Goal: Task Accomplishment & Management: Manage account settings

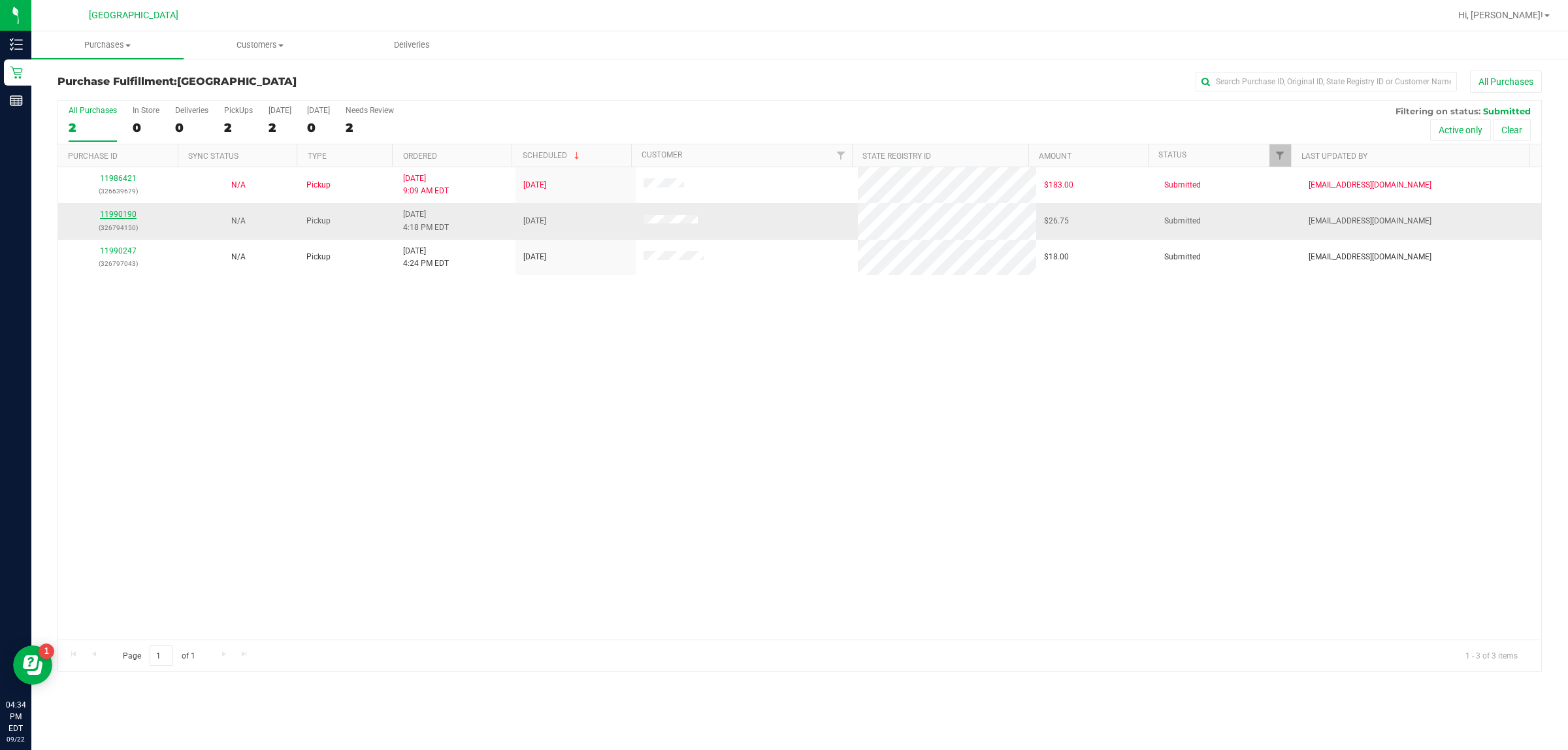
click at [112, 214] on link "11990190" at bounding box center [118, 214] width 37 height 9
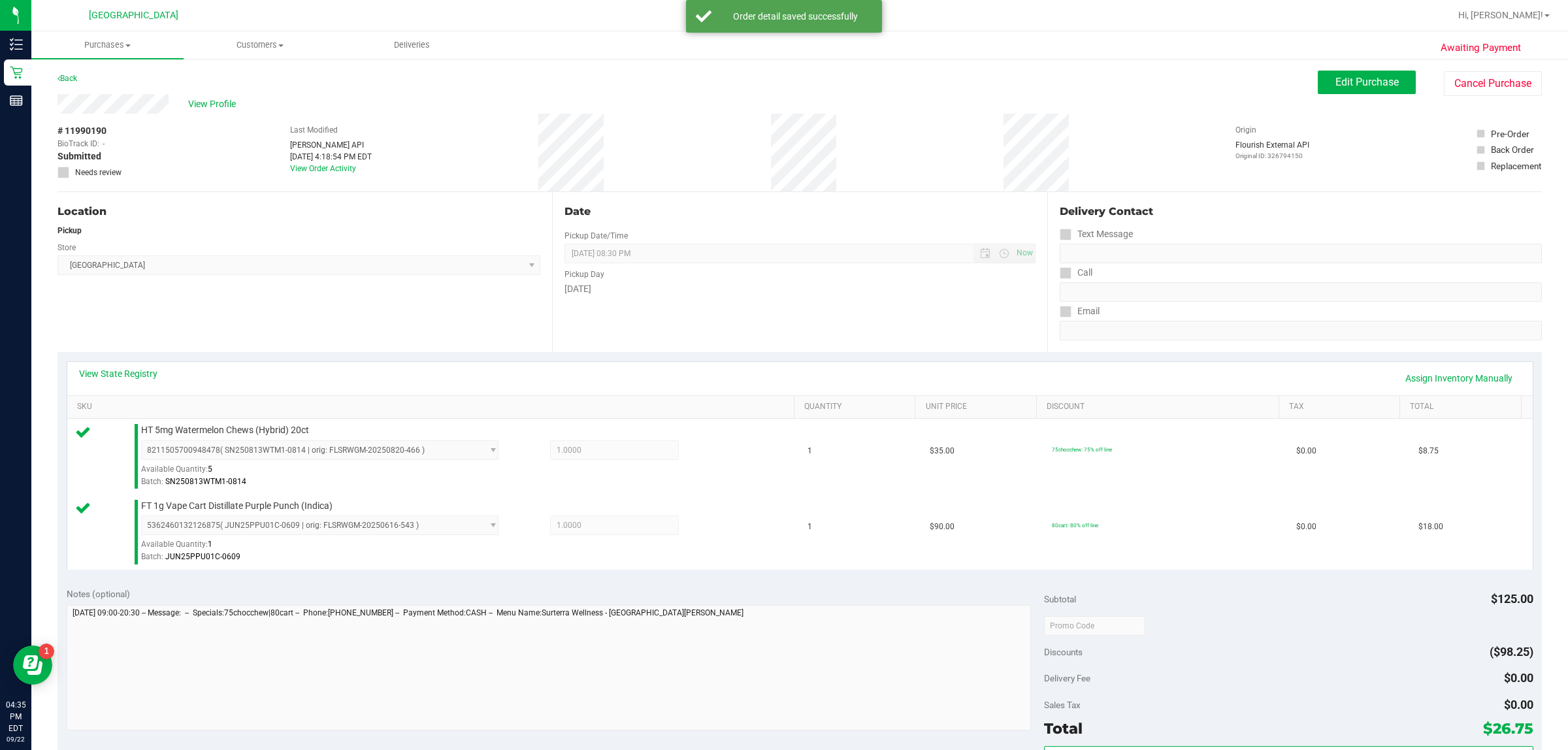
scroll to position [156, 0]
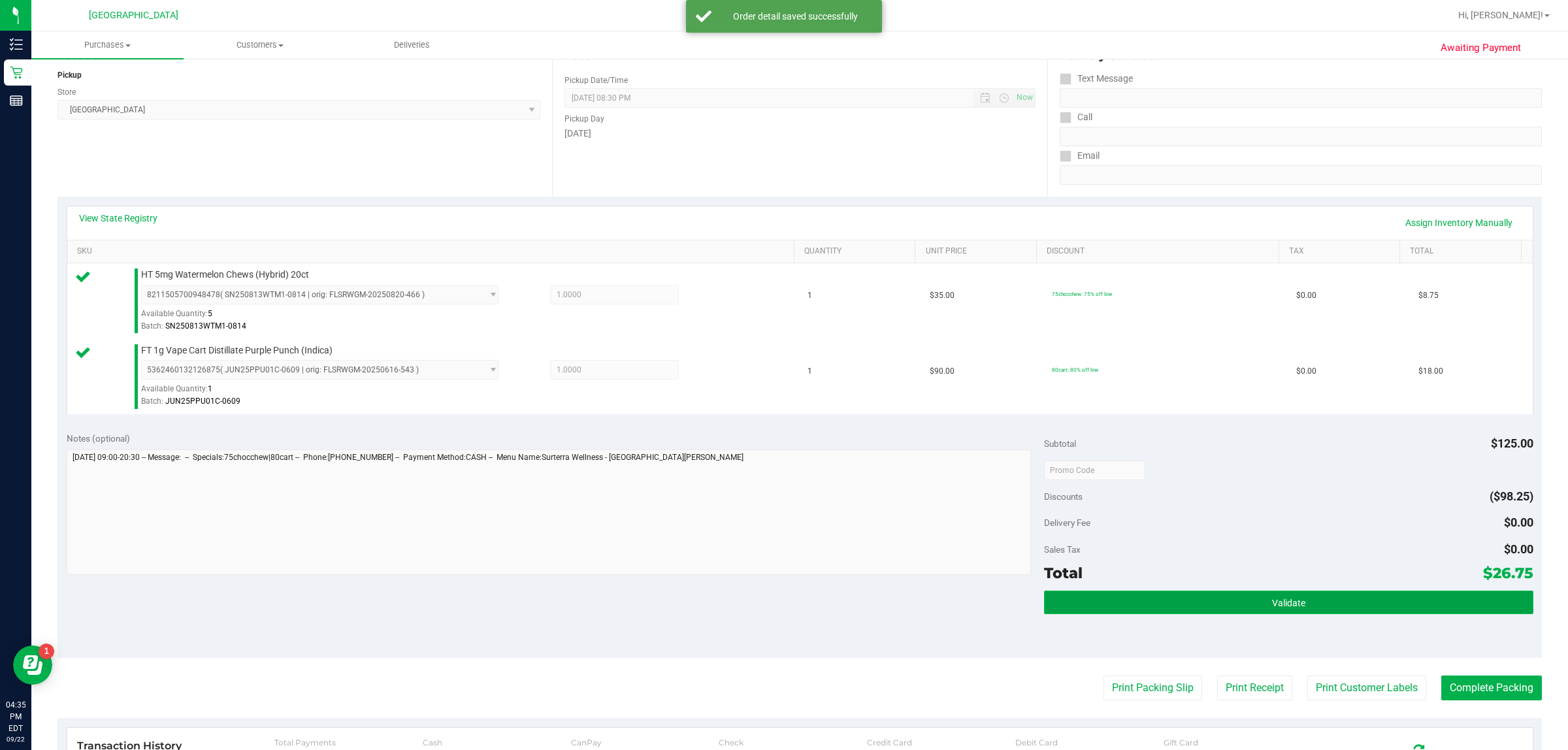
click at [1256, 595] on button "Validate" at bounding box center [1288, 602] width 489 height 24
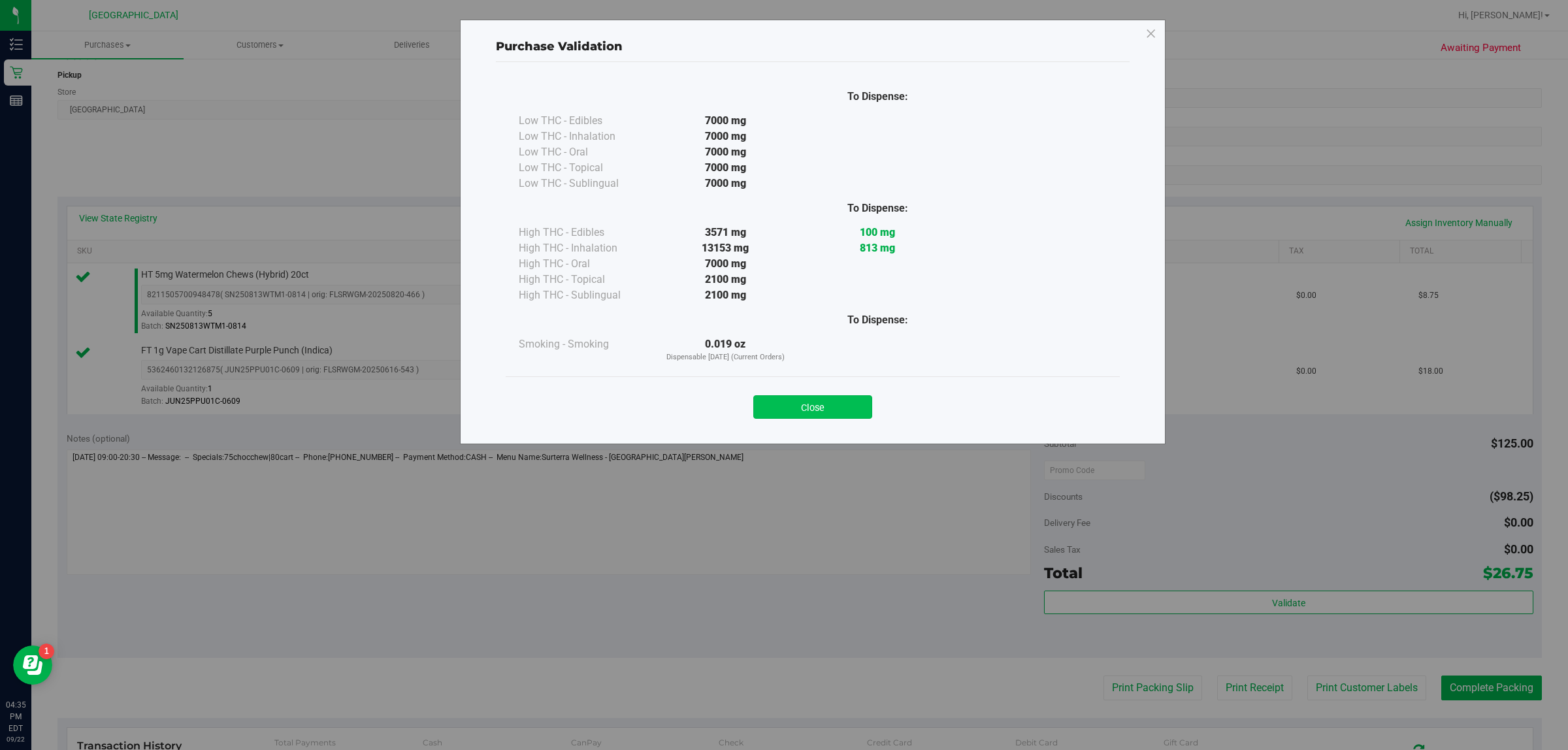
click at [848, 395] on button "Close" at bounding box center [812, 407] width 119 height 24
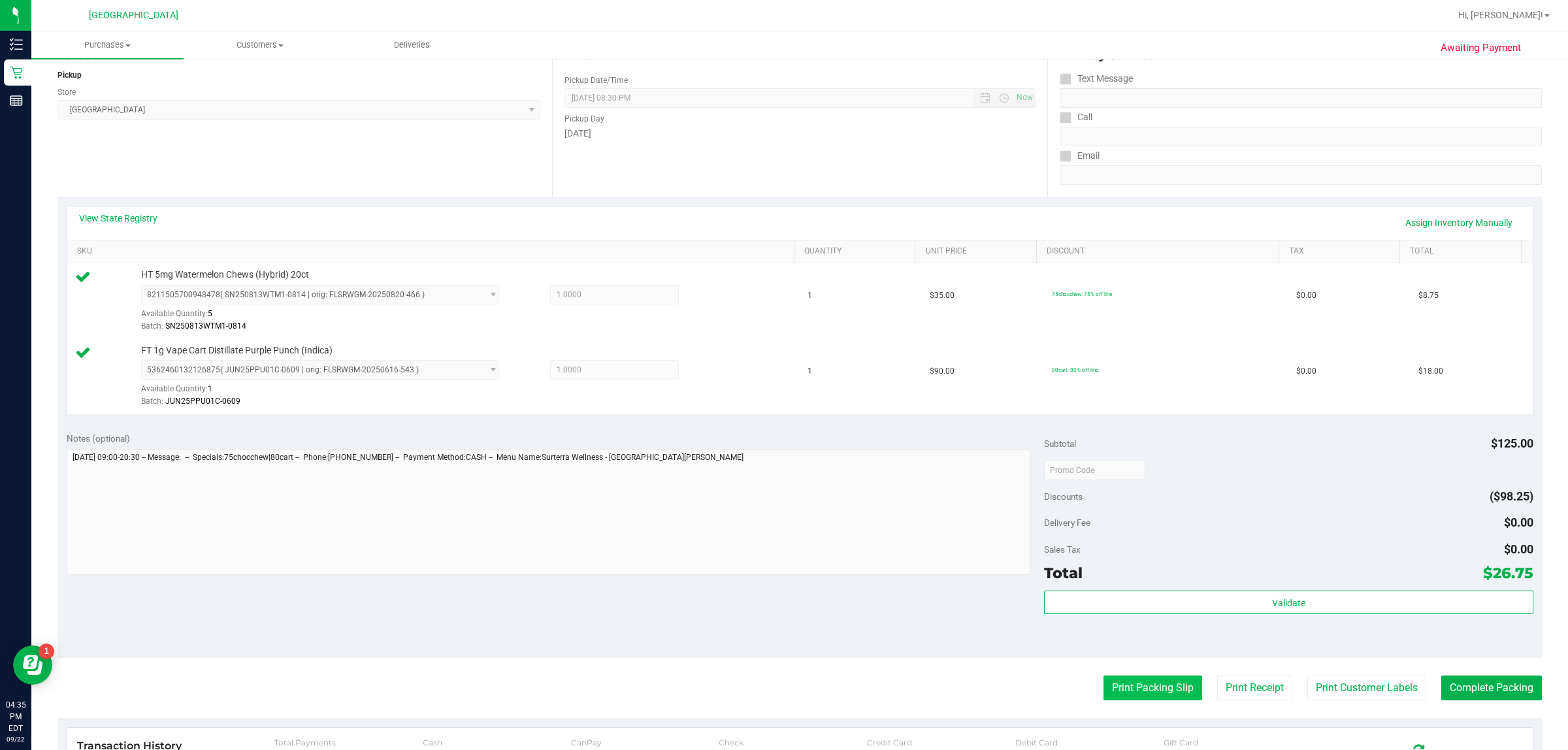
click at [1146, 694] on button "Print Packing Slip" at bounding box center [1153, 688] width 99 height 25
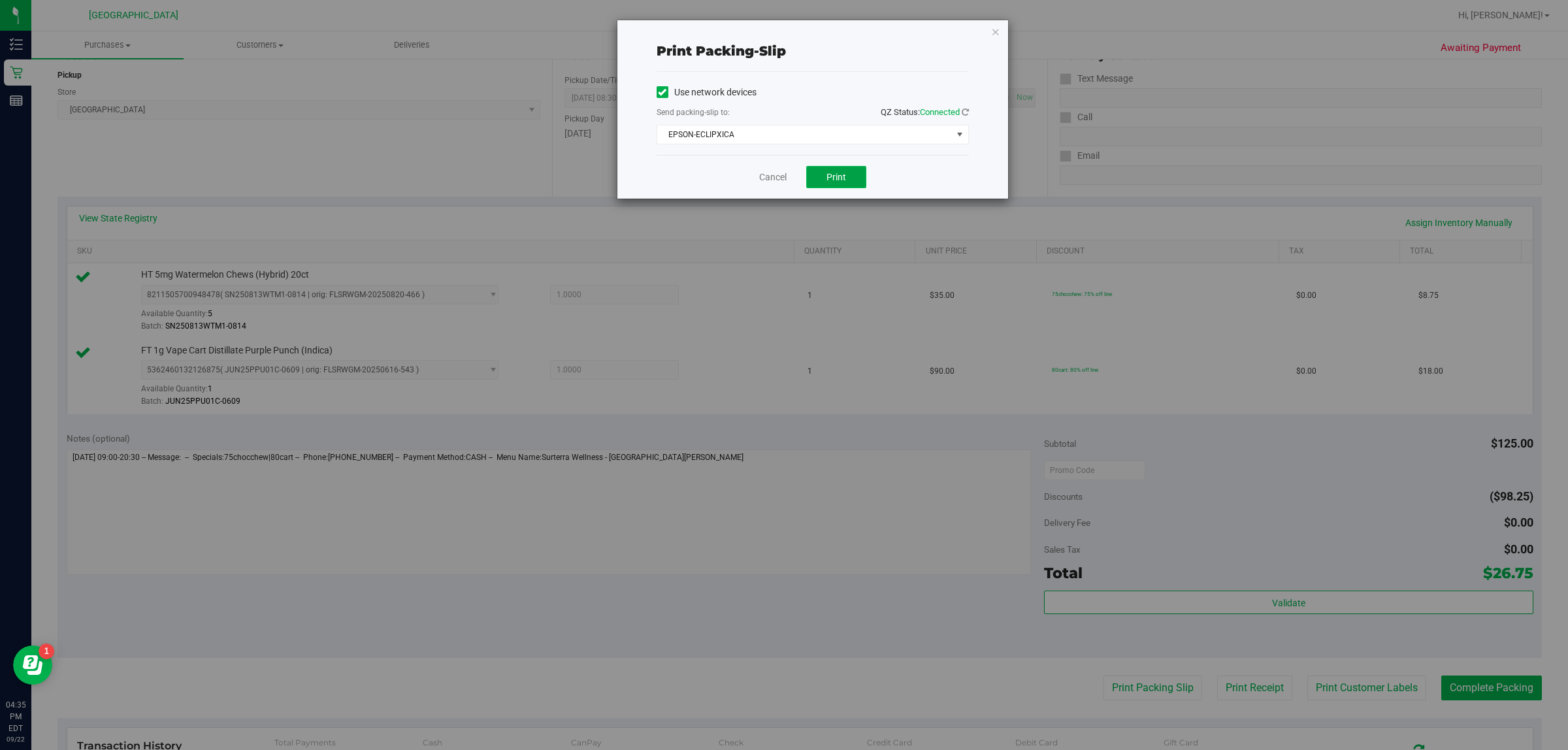
click at [828, 176] on span "Print" at bounding box center [836, 176] width 19 height 10
click at [776, 182] on link "Cancel" at bounding box center [773, 178] width 28 height 14
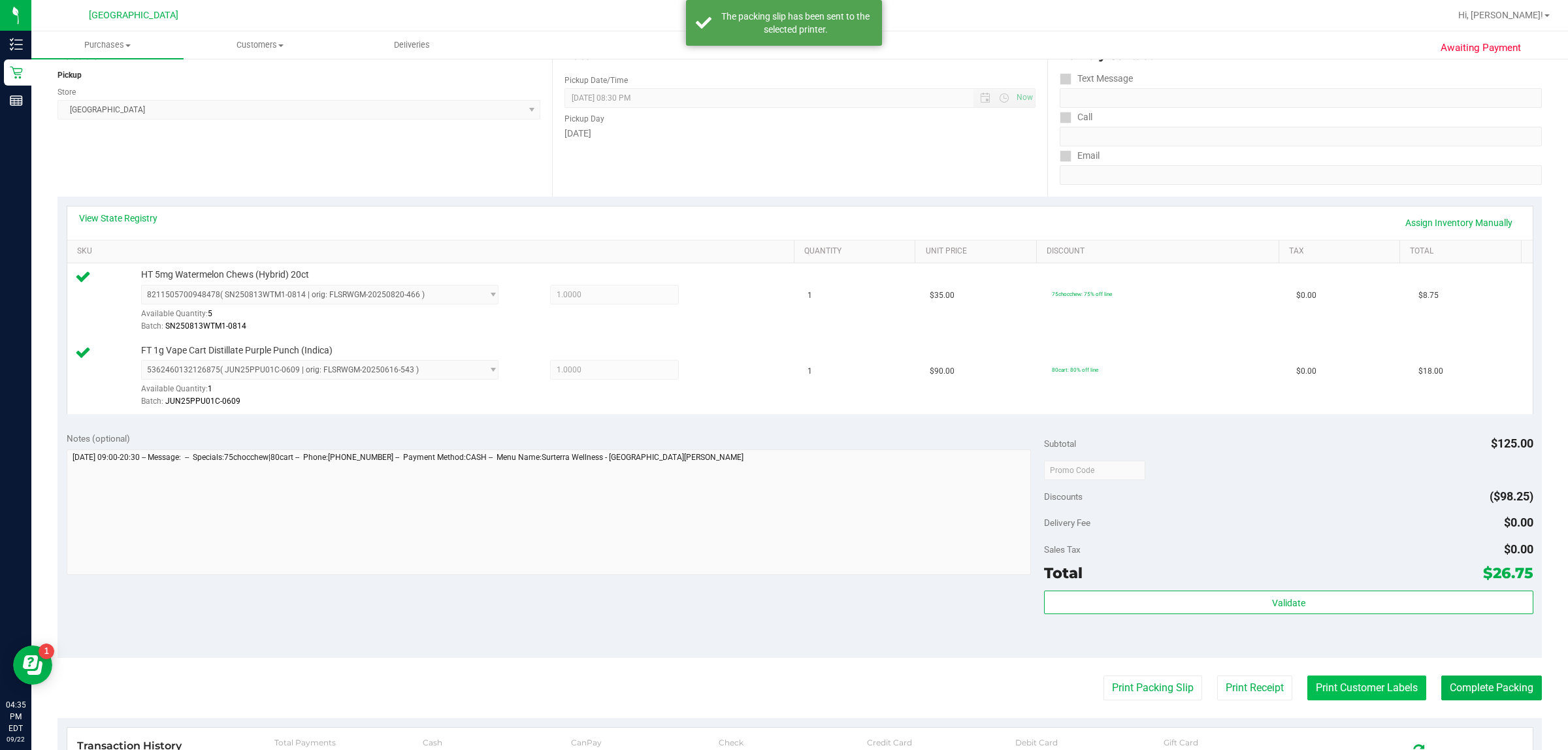
click at [1371, 686] on button "Print Customer Labels" at bounding box center [1366, 688] width 119 height 25
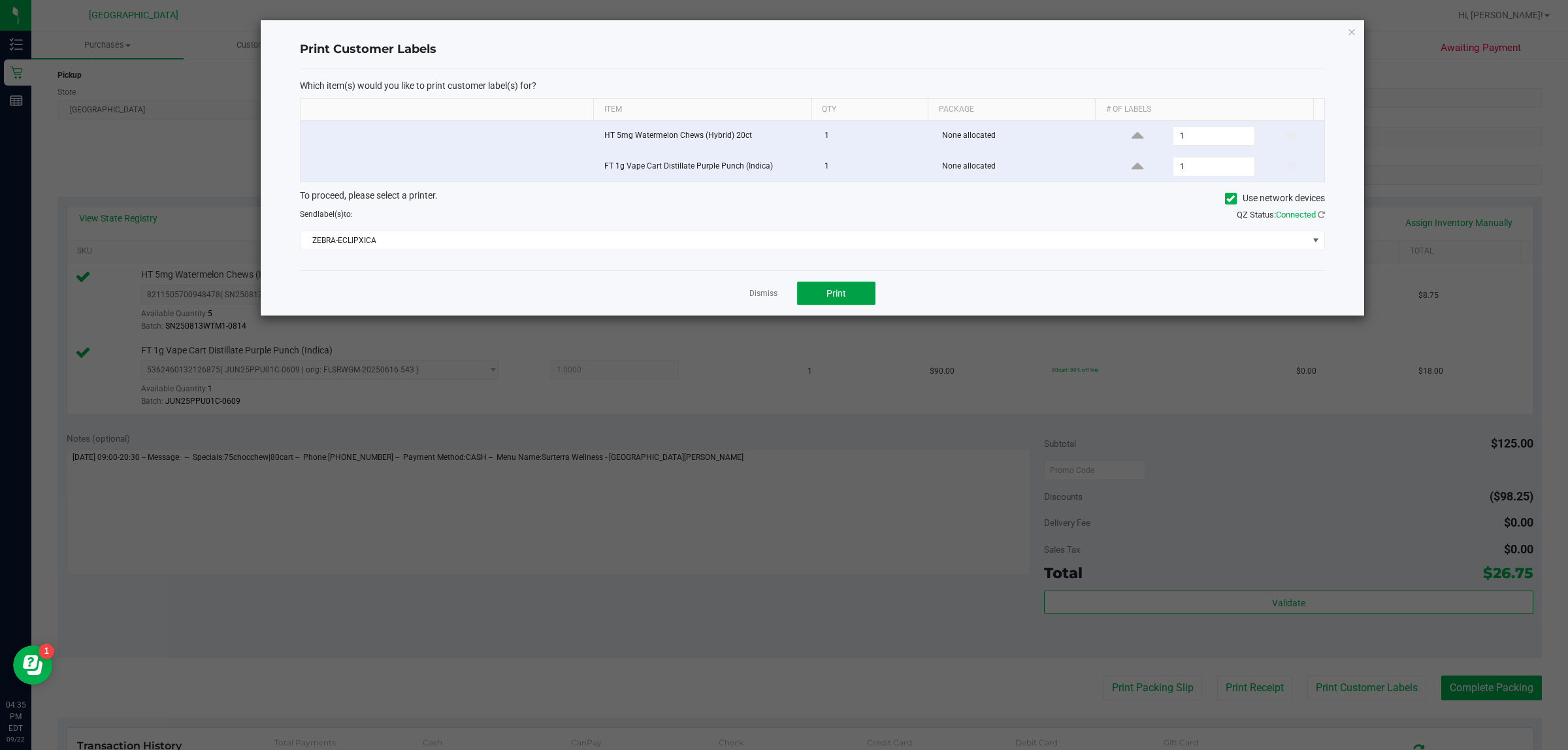
click at [846, 297] on button "Print" at bounding box center [836, 293] width 78 height 24
click at [753, 295] on link "Dismiss" at bounding box center [763, 294] width 28 height 11
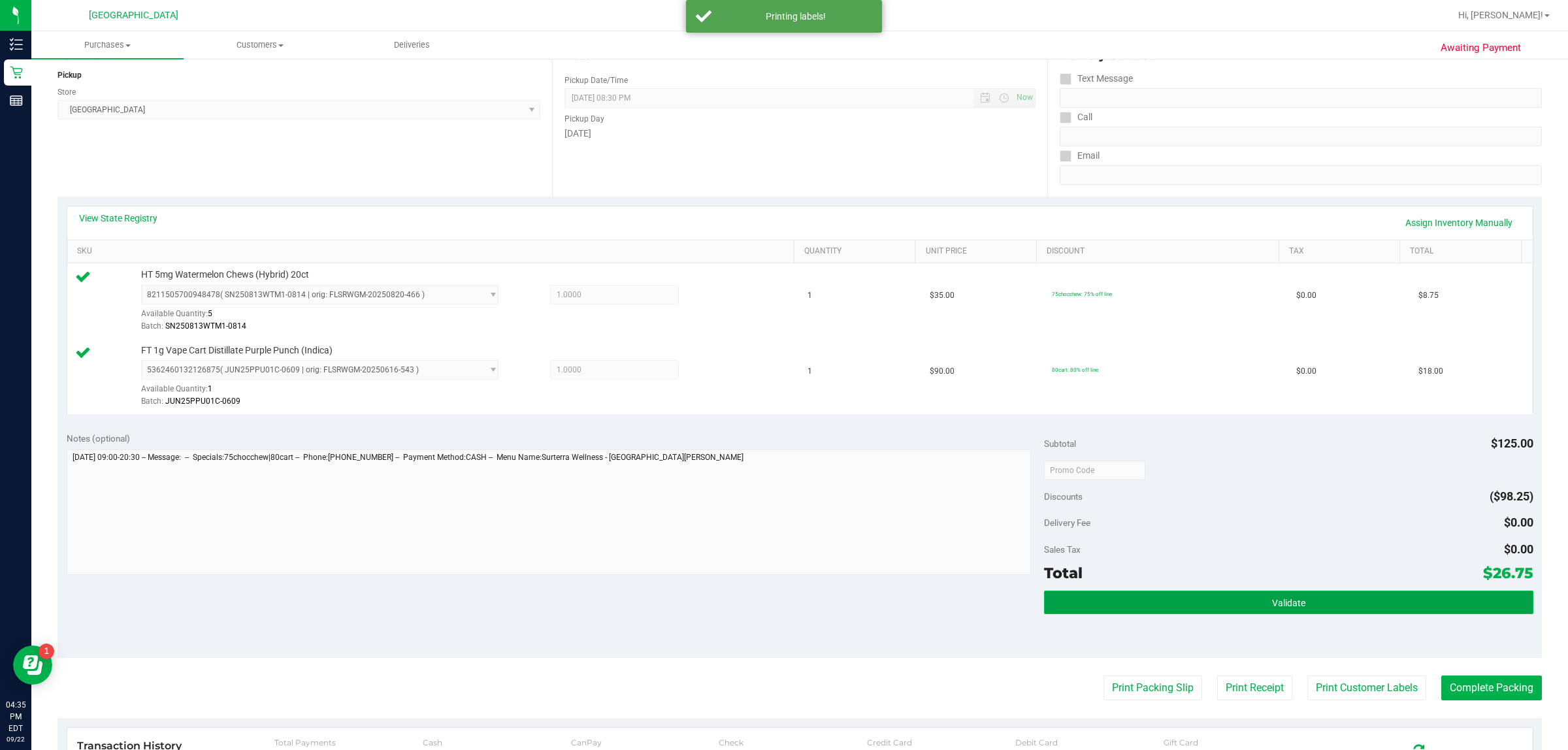
click at [1170, 604] on button "Validate" at bounding box center [1288, 602] width 489 height 24
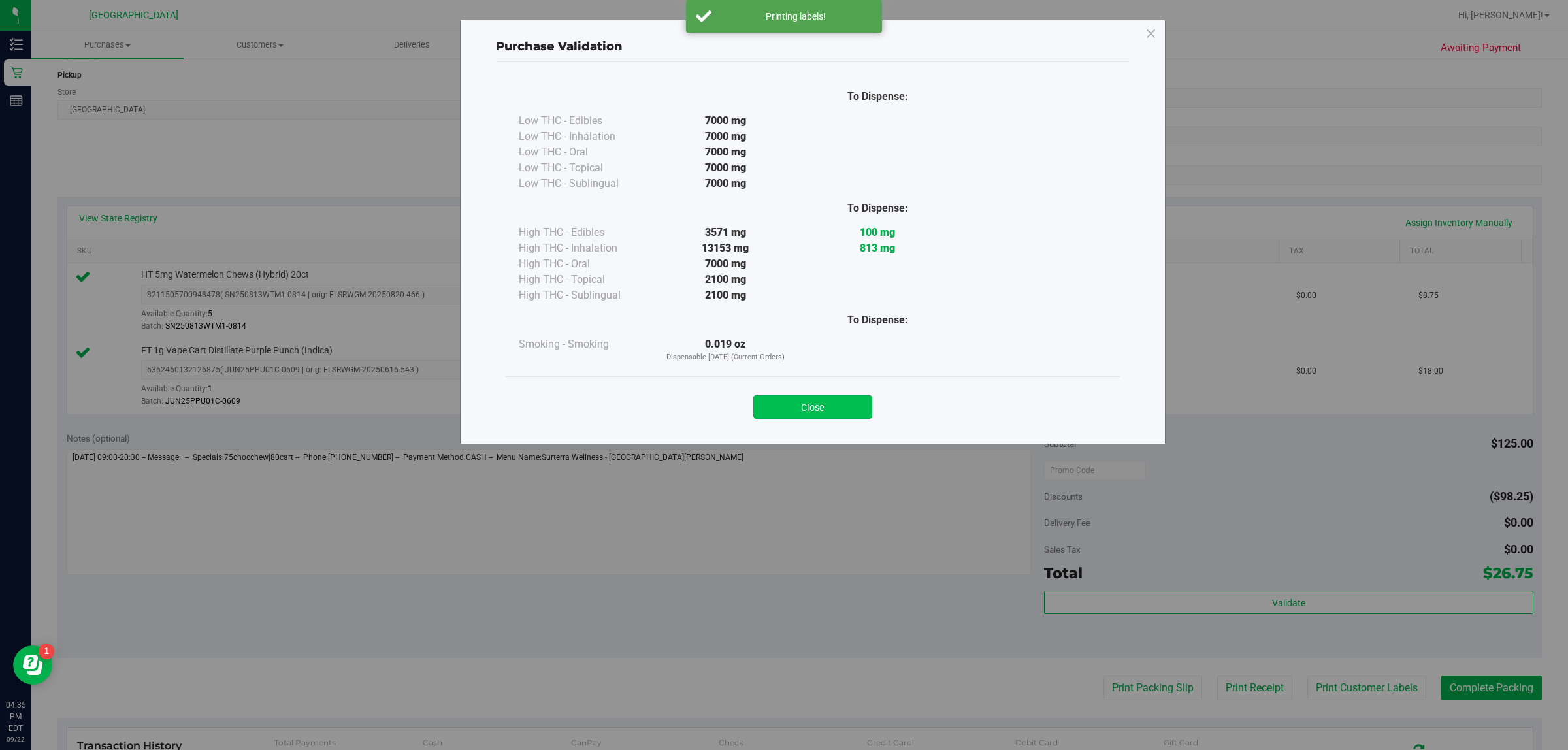
click at [824, 399] on button "Close" at bounding box center [812, 407] width 119 height 24
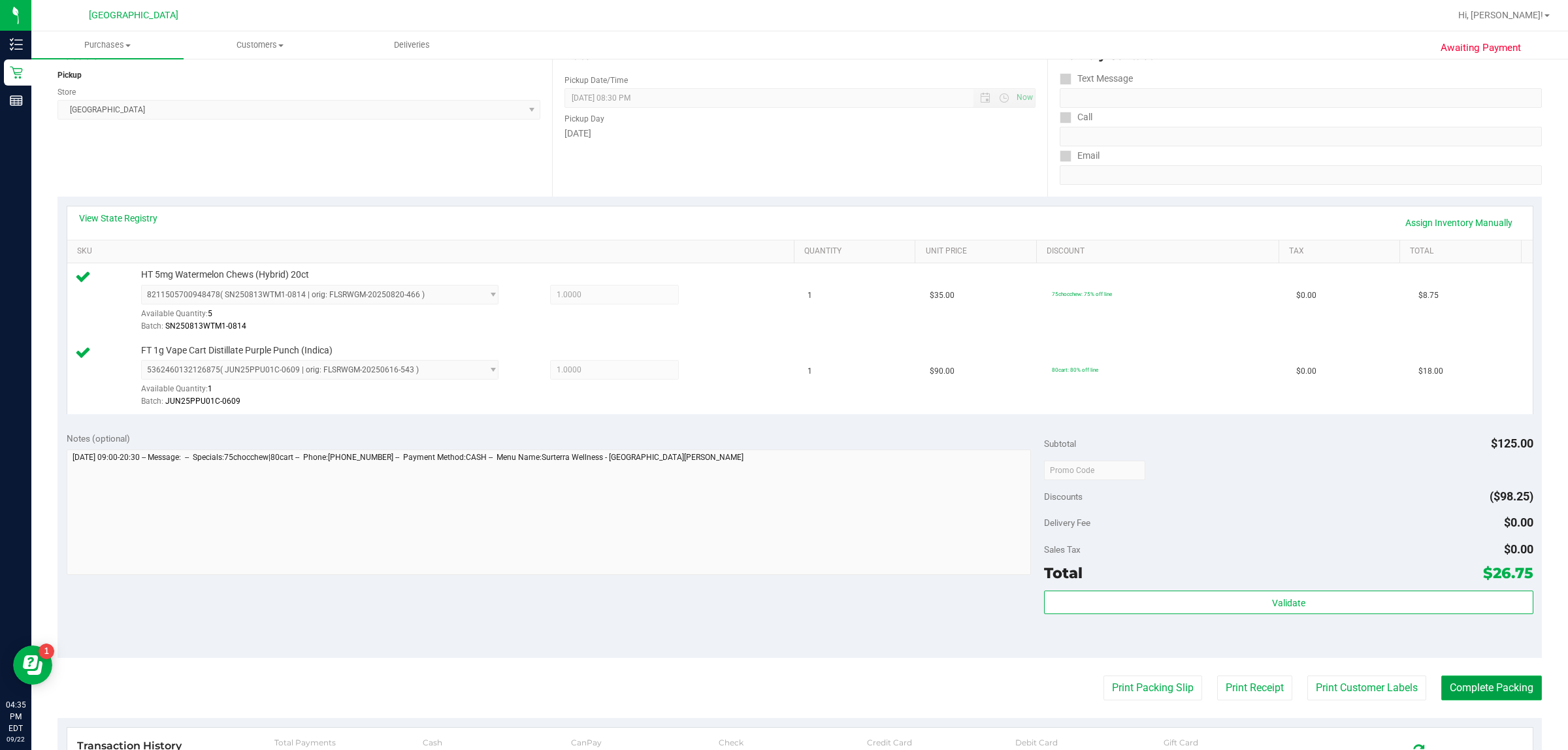
click at [1470, 678] on button "Complete Packing" at bounding box center [1491, 688] width 101 height 25
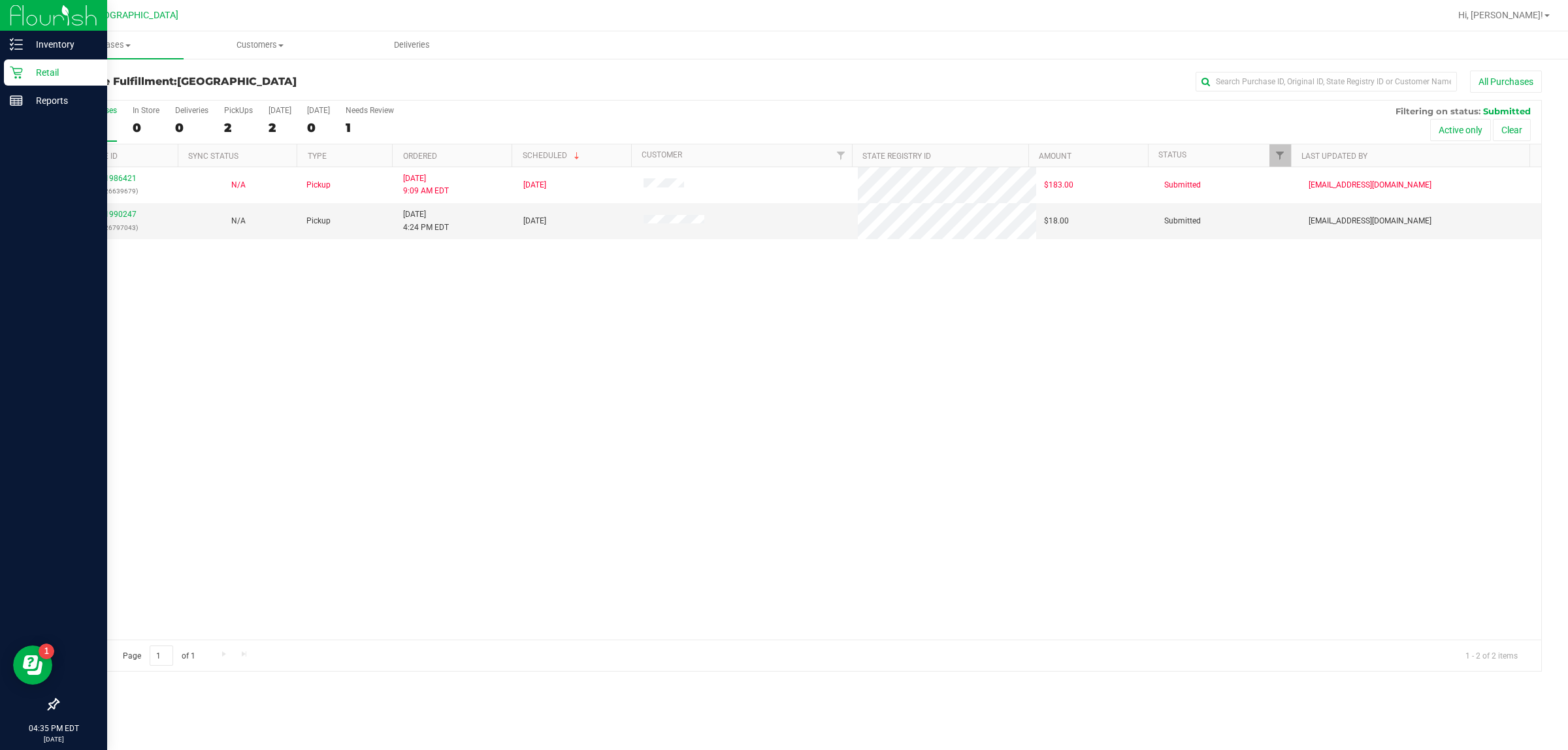
click at [38, 72] on p "Retail" at bounding box center [62, 72] width 78 height 16
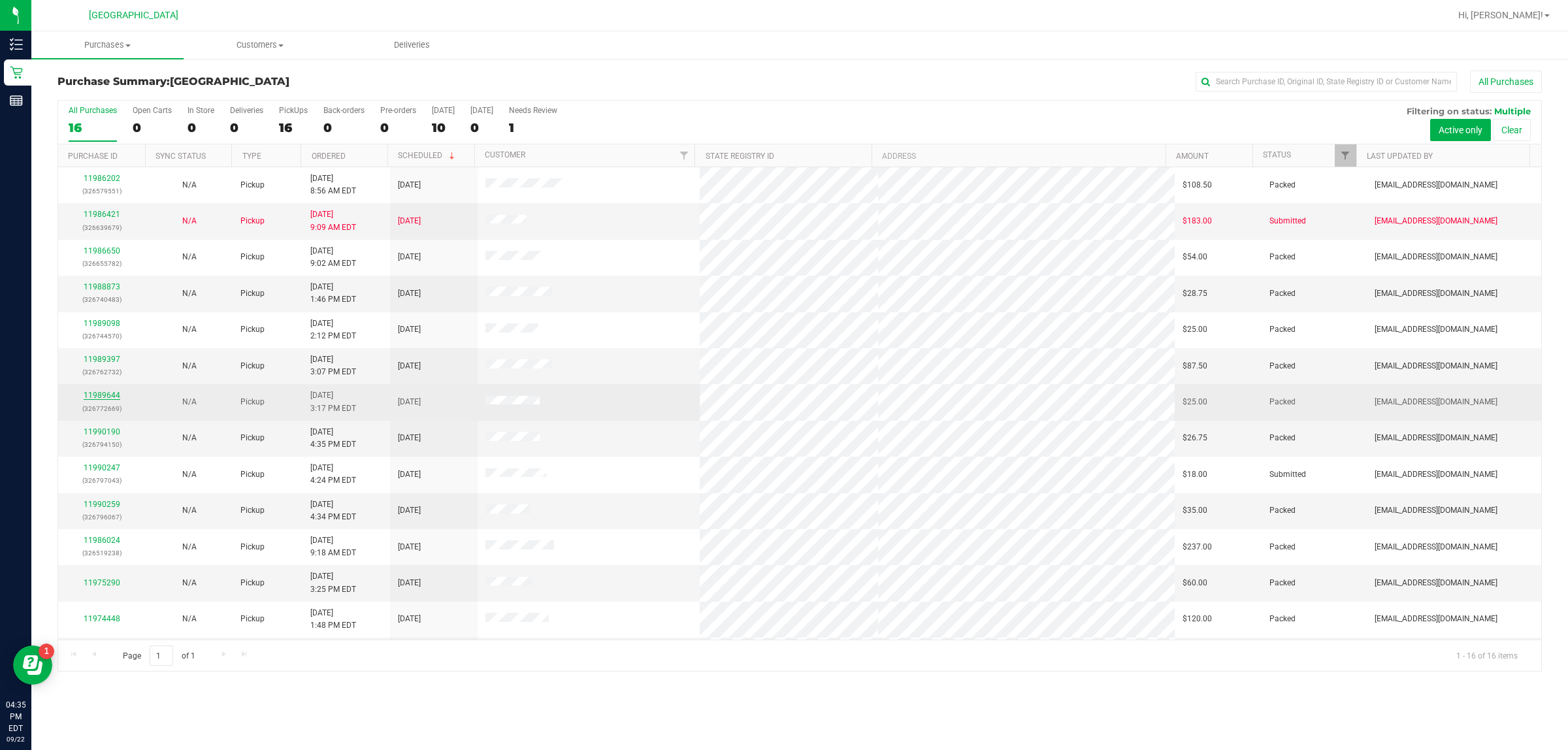
click at [118, 397] on link "11989644" at bounding box center [101, 395] width 37 height 9
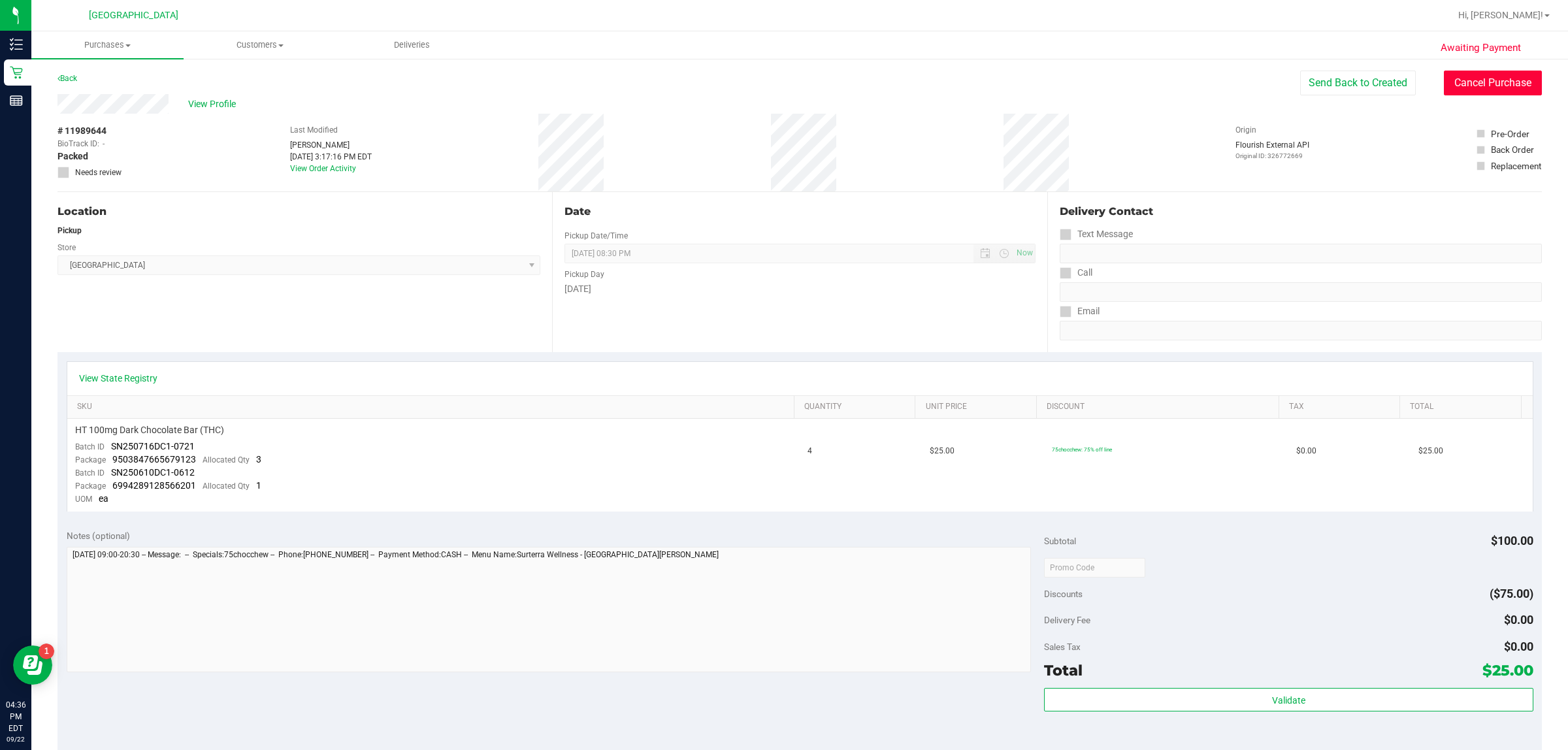
click at [1456, 78] on button "Cancel Purchase" at bounding box center [1492, 83] width 98 height 25
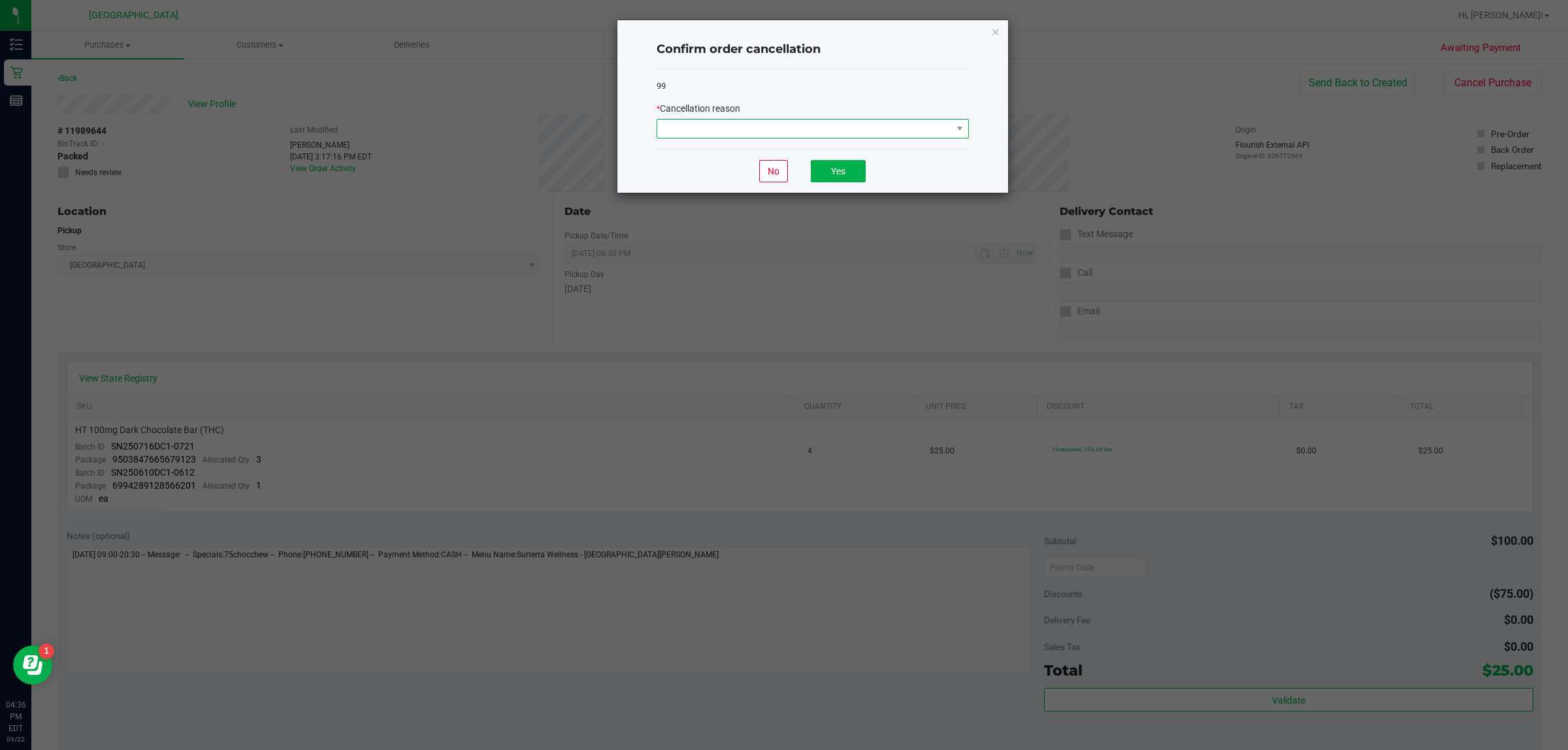
click at [706, 131] on span at bounding box center [804, 128] width 294 height 18
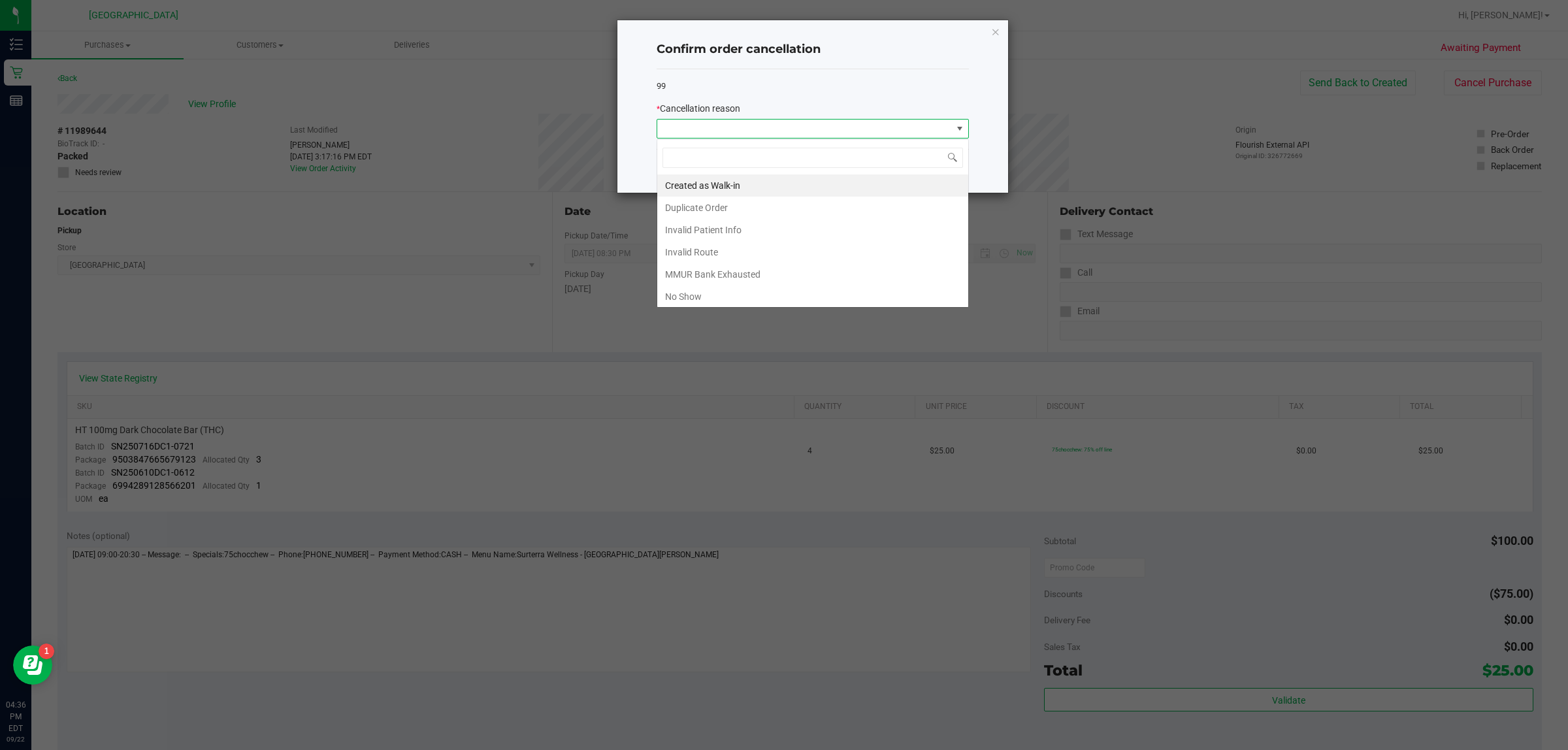
scroll to position [20, 312]
click at [707, 206] on li "Duplicate Order" at bounding box center [812, 208] width 311 height 22
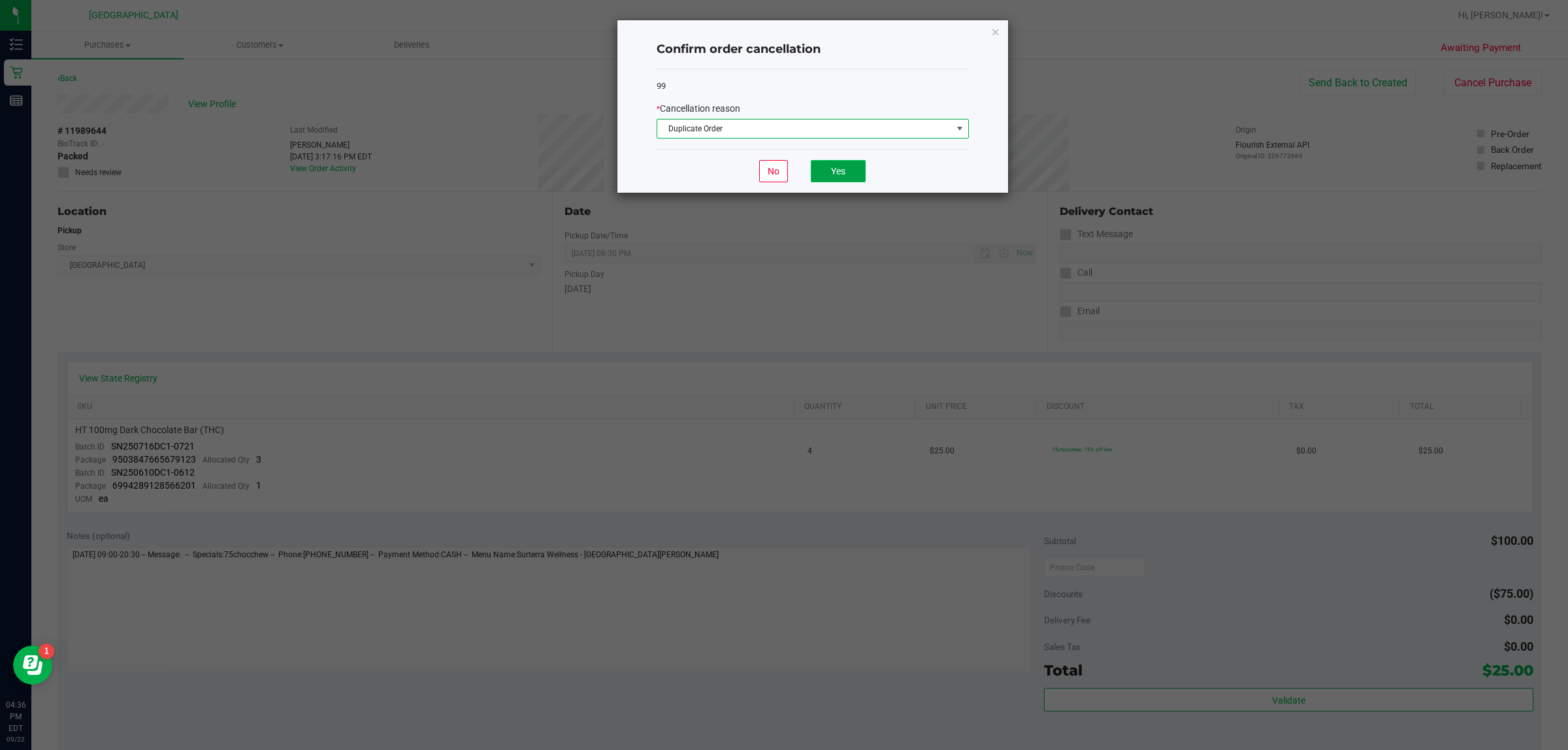
click at [831, 178] on button "Yes" at bounding box center [837, 171] width 55 height 22
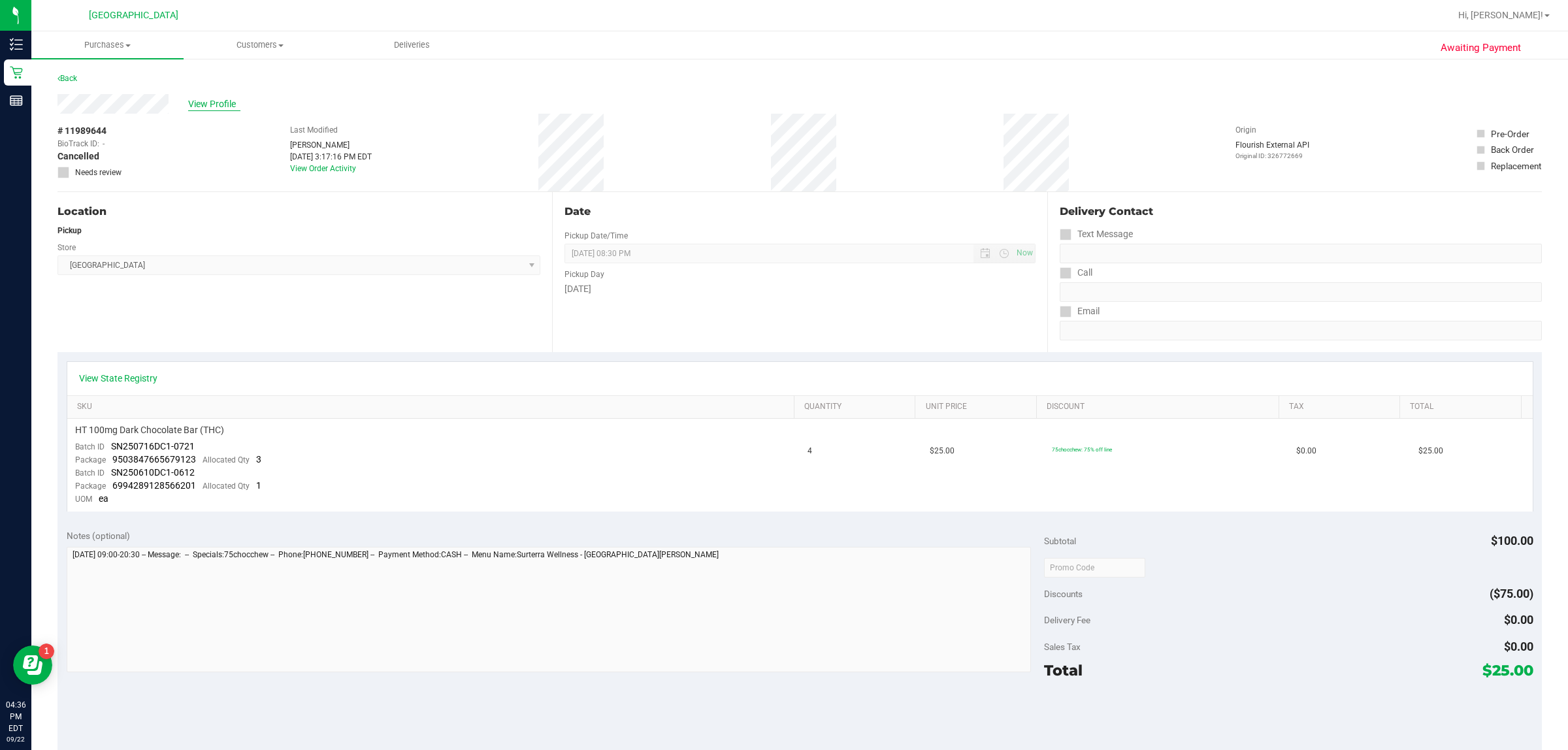
click at [226, 108] on span "View Profile" at bounding box center [214, 104] width 52 height 14
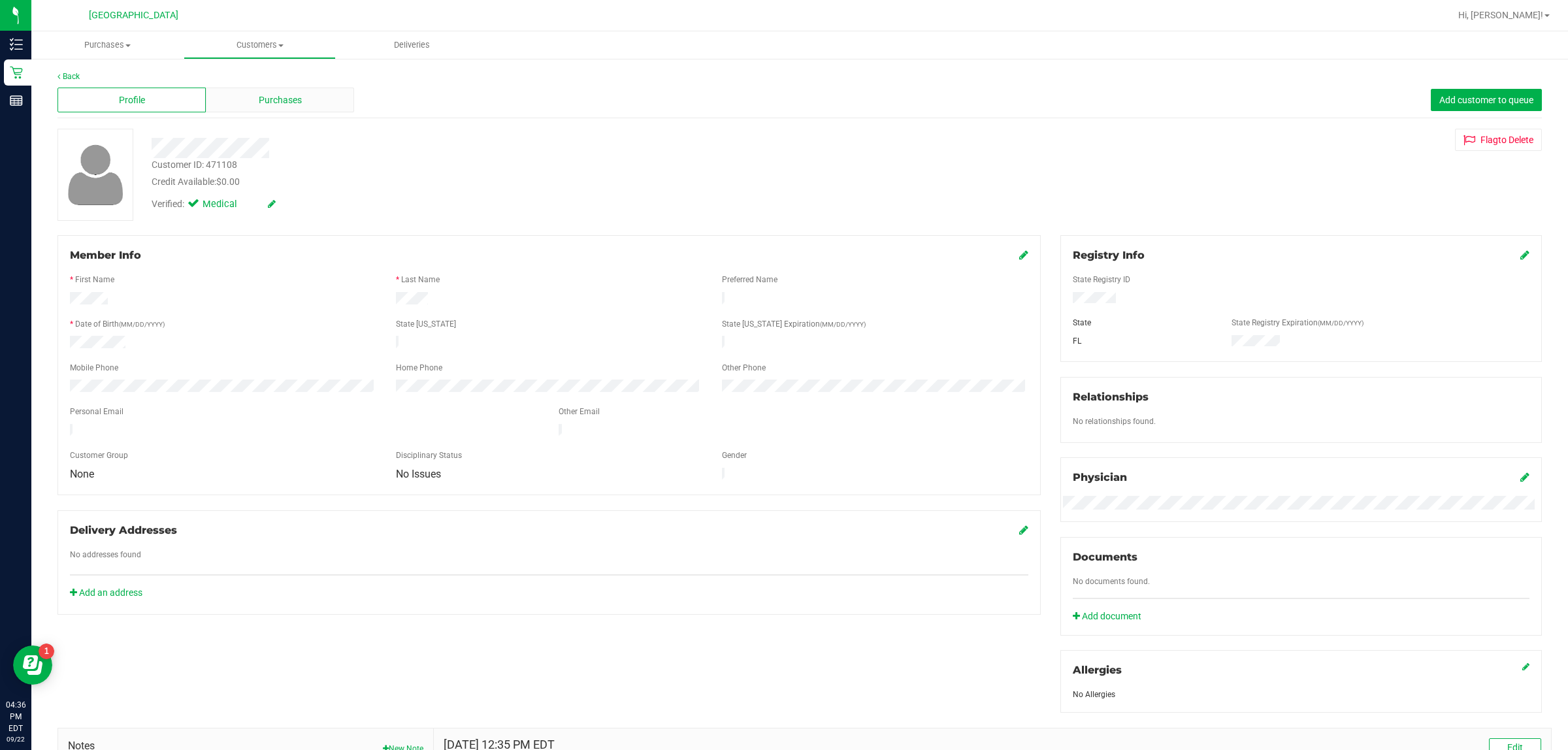
click at [220, 105] on div "Purchases" at bounding box center [280, 100] width 149 height 25
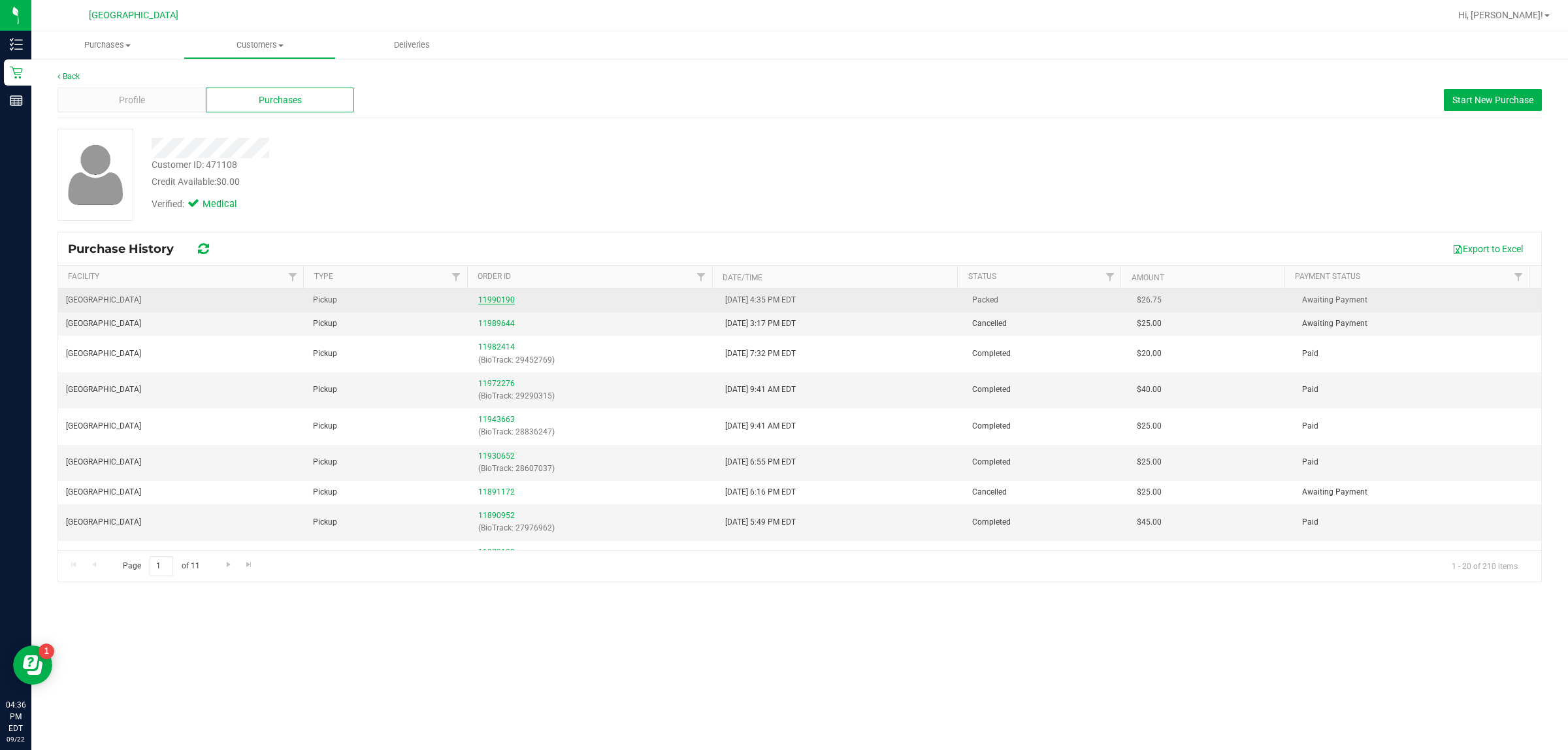
click at [487, 303] on link "11990190" at bounding box center [497, 299] width 37 height 9
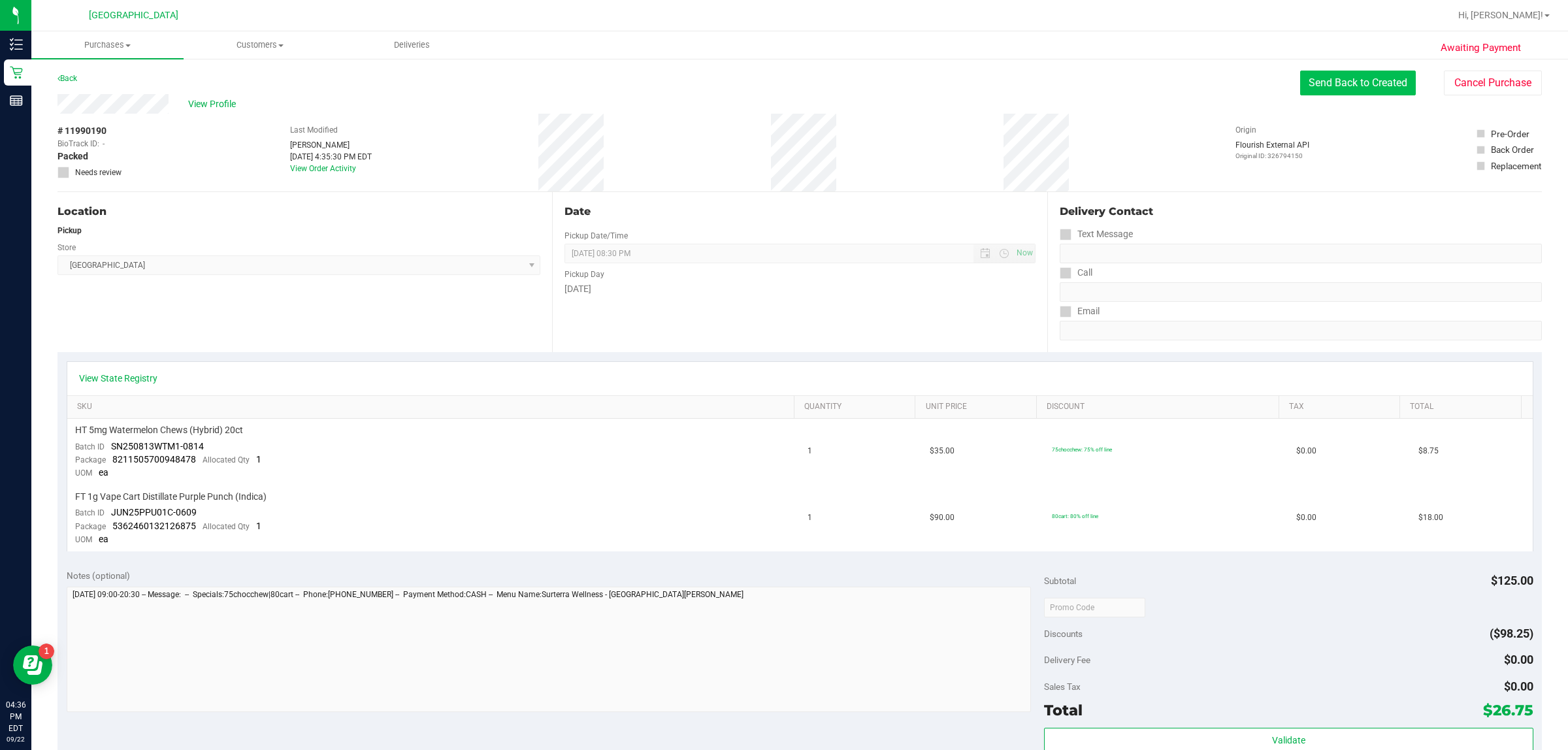
click at [1337, 92] on button "Send Back to Created" at bounding box center [1358, 83] width 116 height 25
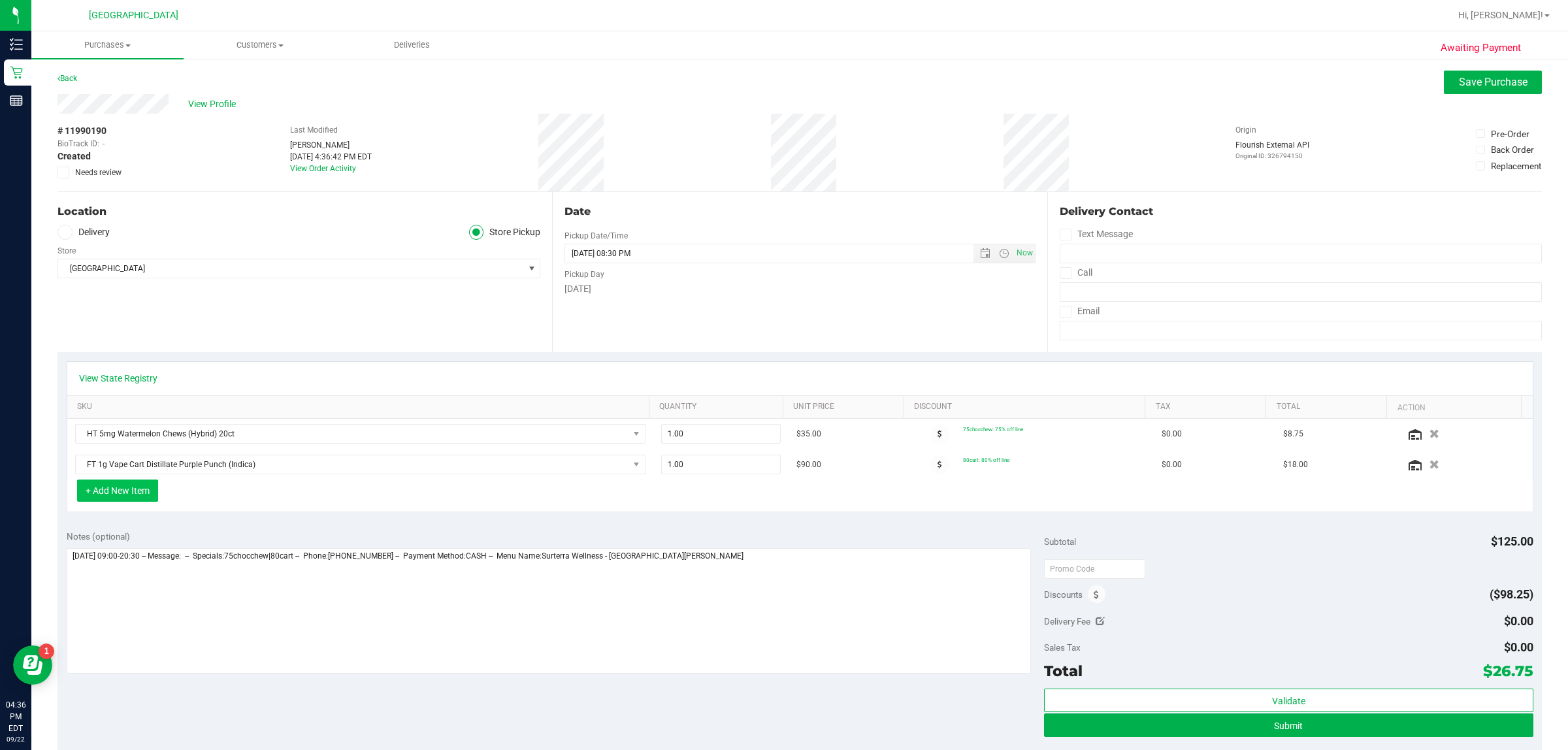
click at [80, 494] on button "+ Add New Item" at bounding box center [117, 490] width 81 height 22
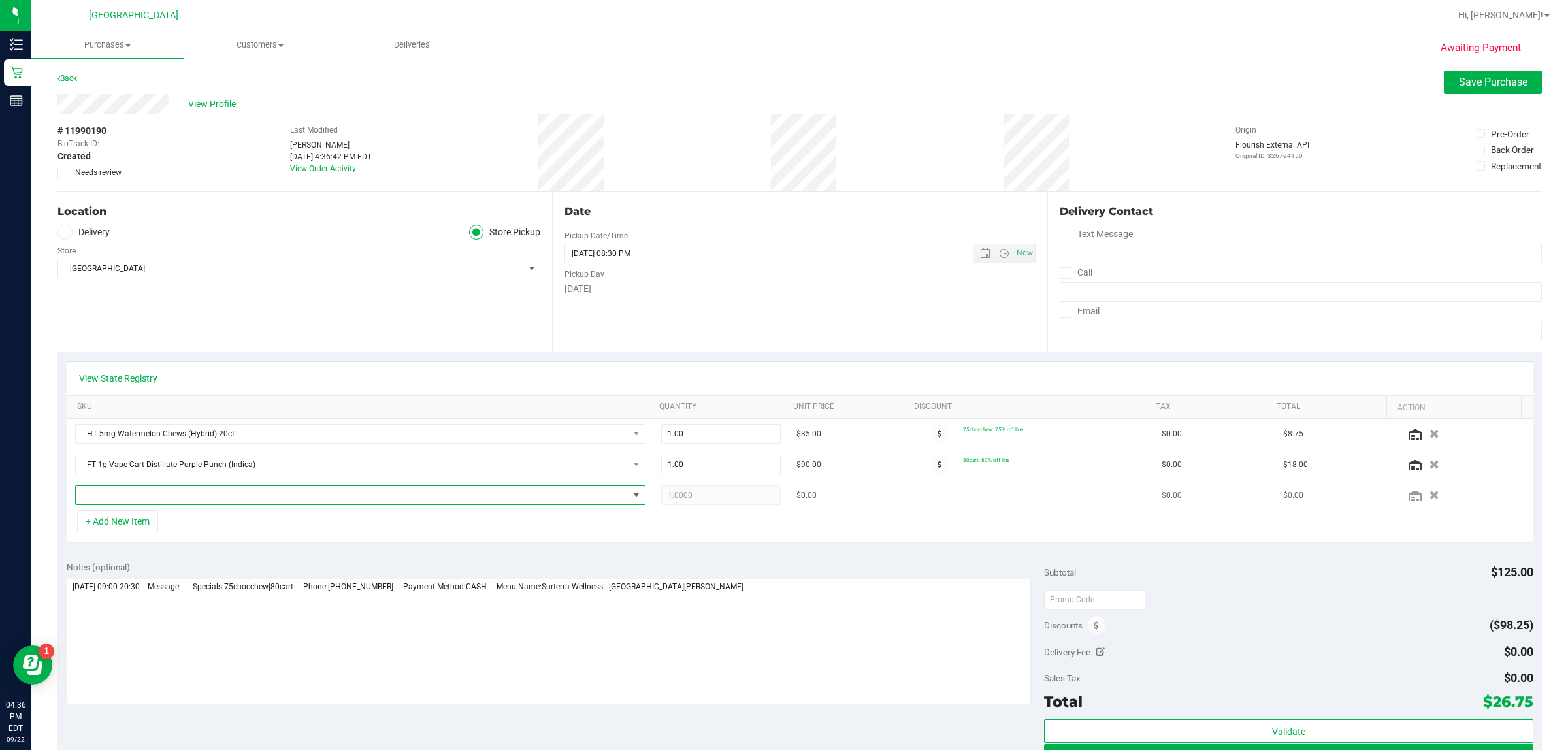
click at [160, 503] on span "NO DATA FOUND" at bounding box center [352, 495] width 553 height 18
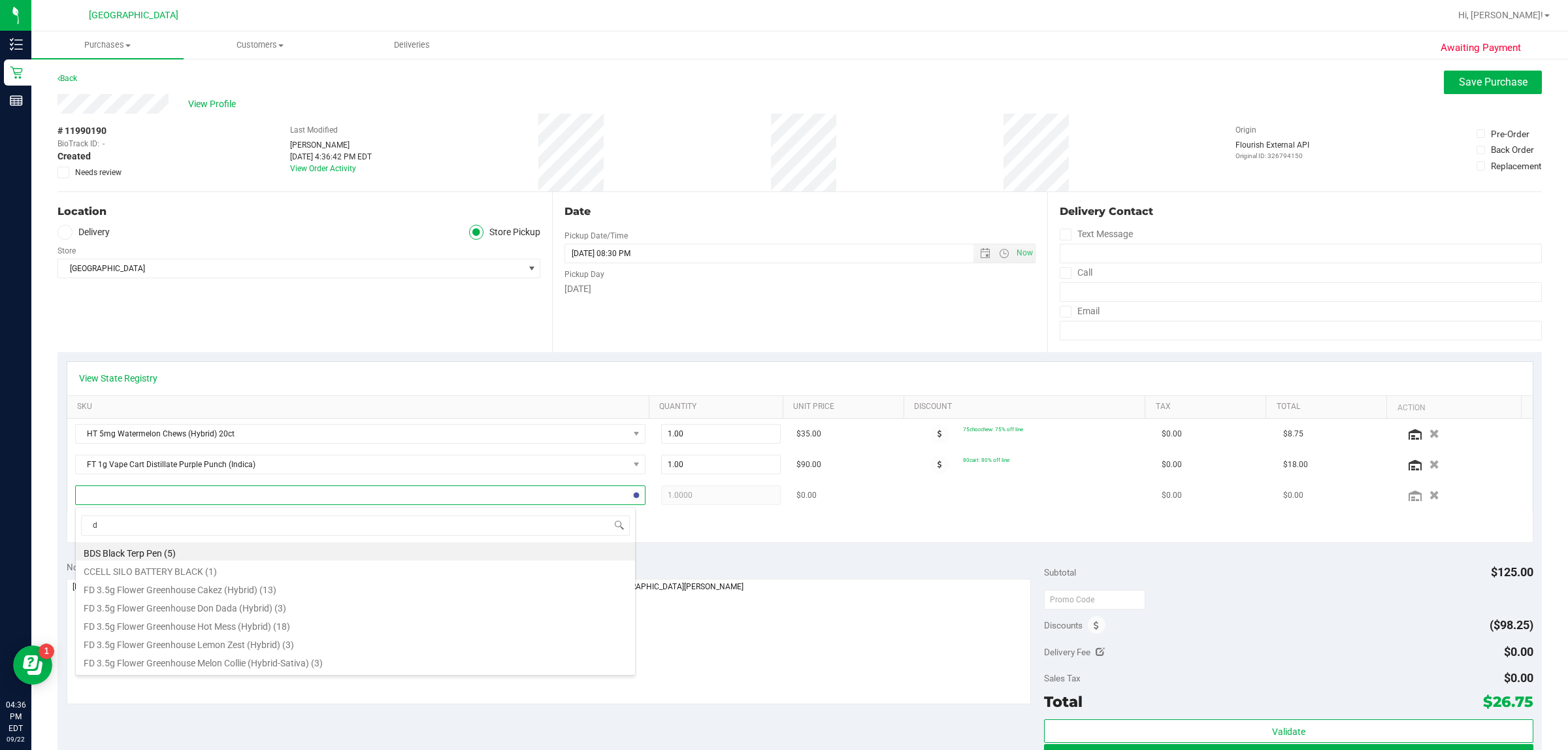
scroll to position [20, 556]
type input "dark"
click at [194, 556] on li "HT 100mg Dark Chocolate Bar (THC) (49)" at bounding box center [355, 551] width 559 height 18
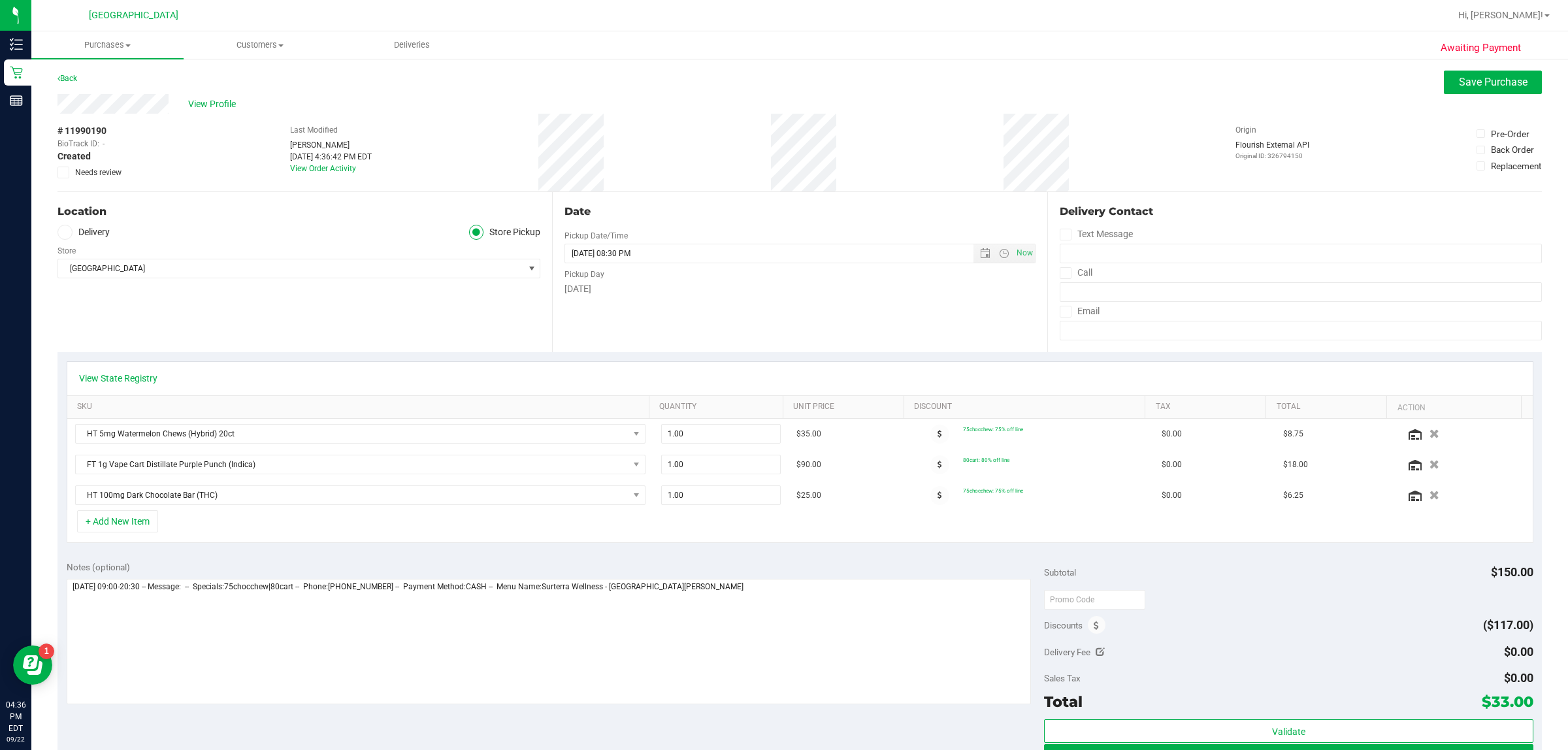
click at [433, 521] on div "+ Add New Item" at bounding box center [800, 526] width 1467 height 33
click at [685, 494] on span "1.00 1" at bounding box center [721, 495] width 119 height 19
type input "4"
type input "4.00"
click at [549, 554] on purchase-details "Back Save Purchase View Profile # 11990190 BioTrack ID: - Created Needs review …" at bounding box center [799, 581] width 1484 height 1021
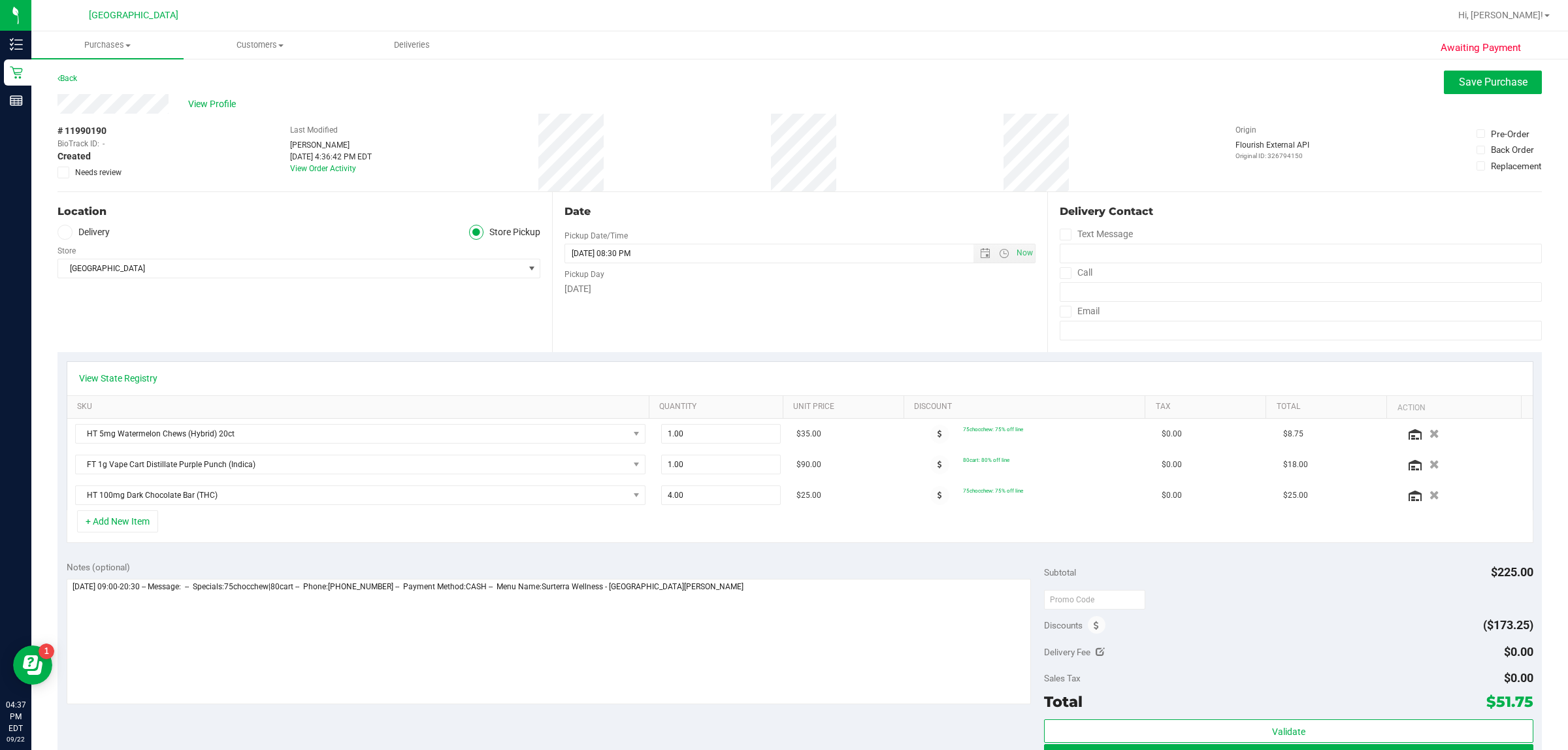
scroll to position [326, 0]
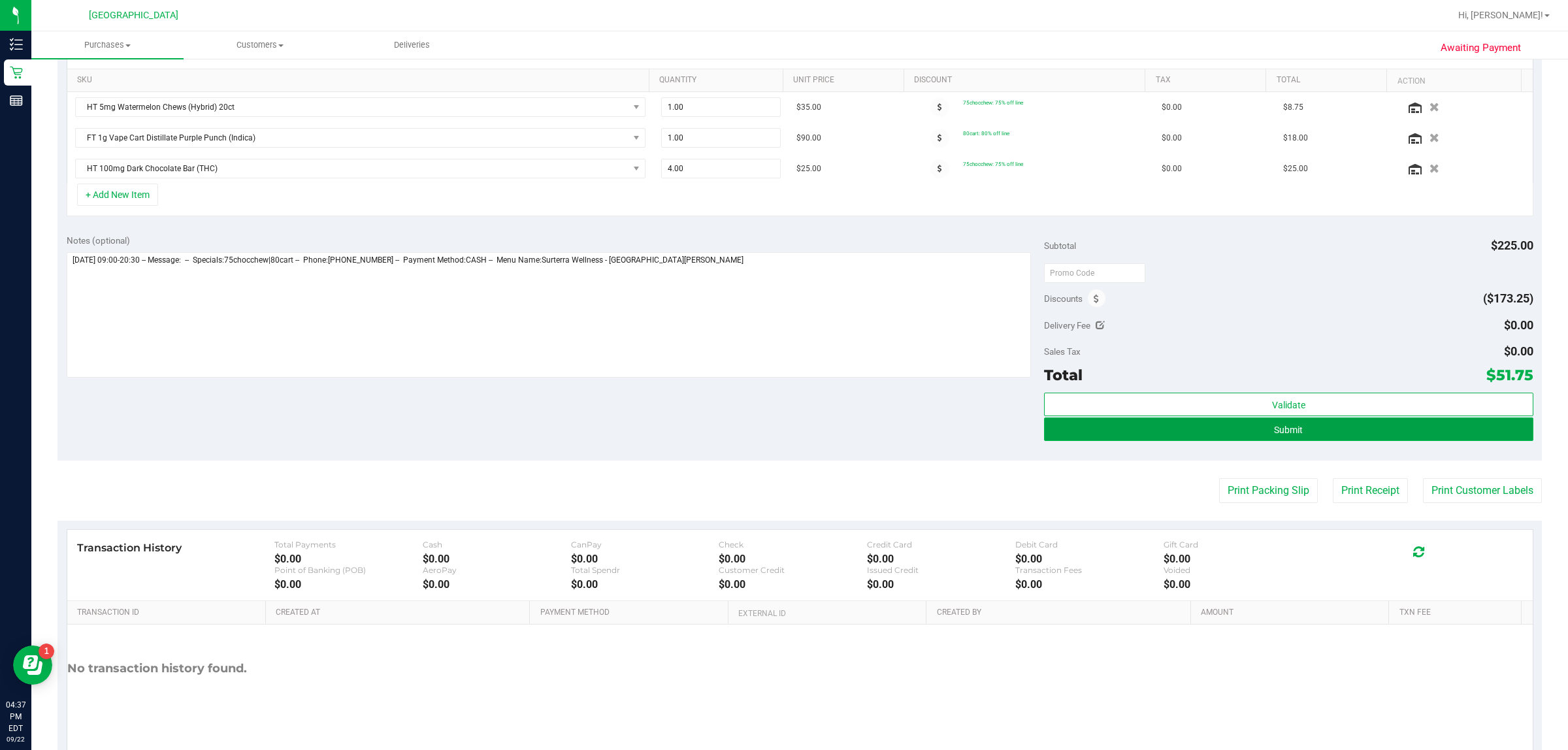
click at [1183, 439] on button "Submit" at bounding box center [1288, 429] width 489 height 24
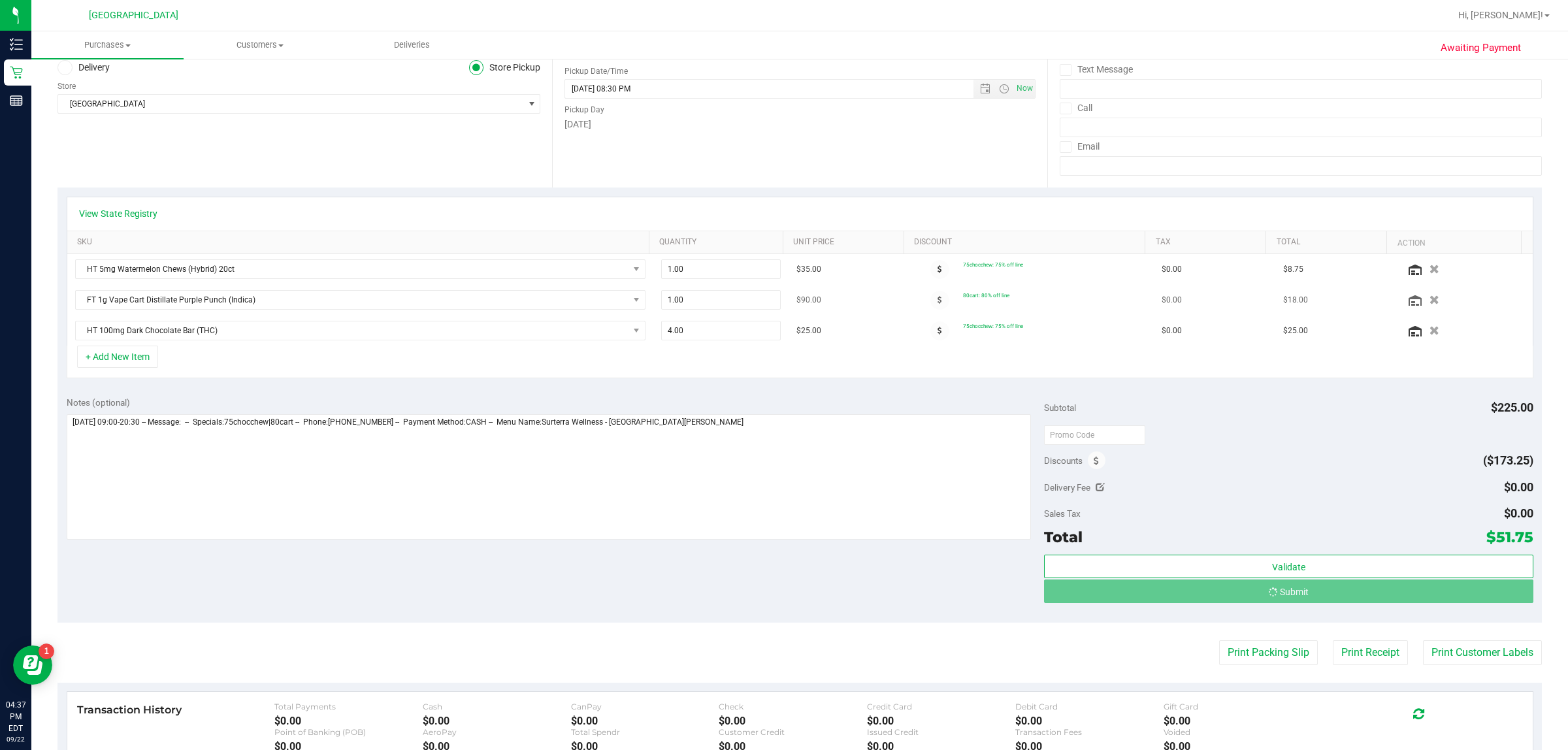
scroll to position [0, 0]
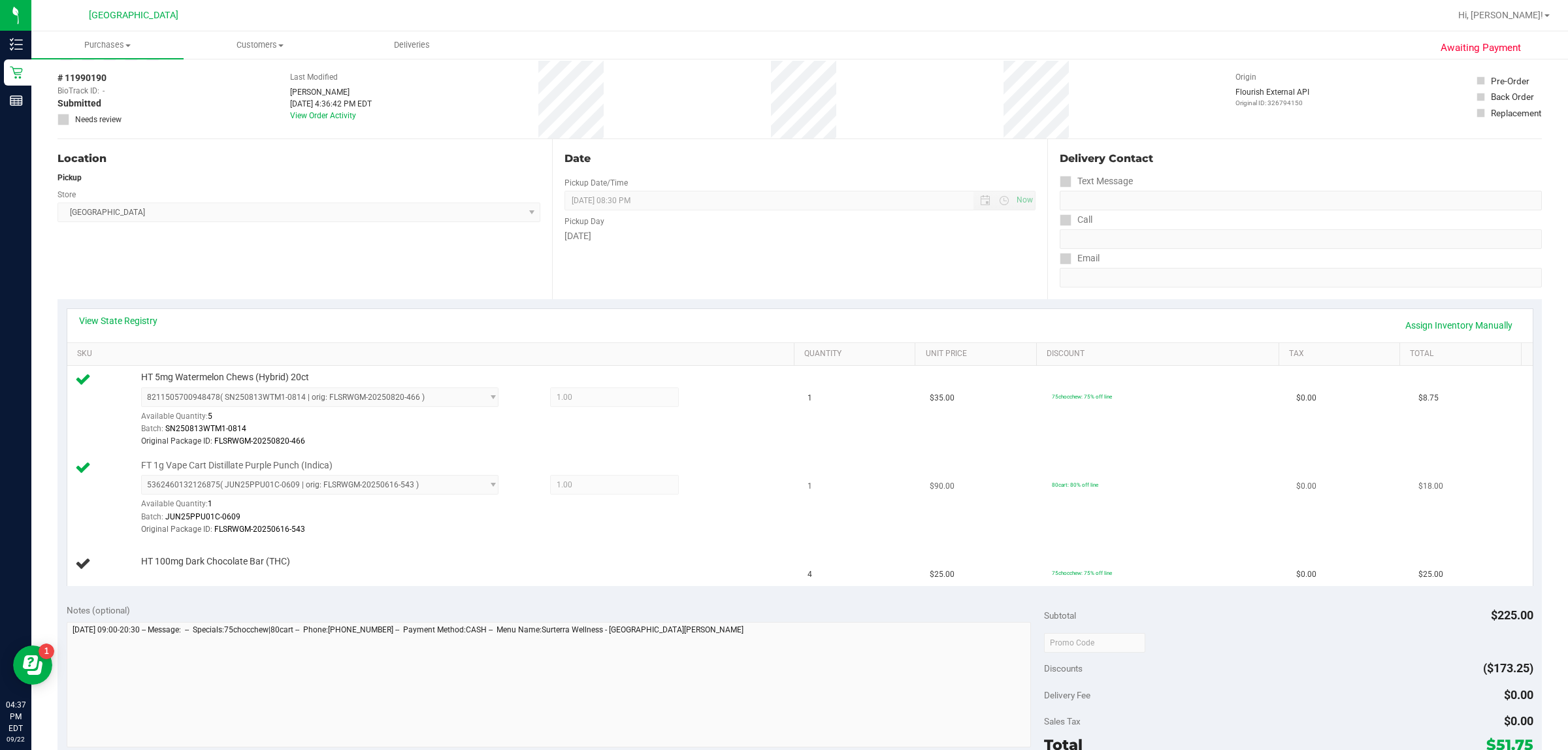
scroll to position [82, 0]
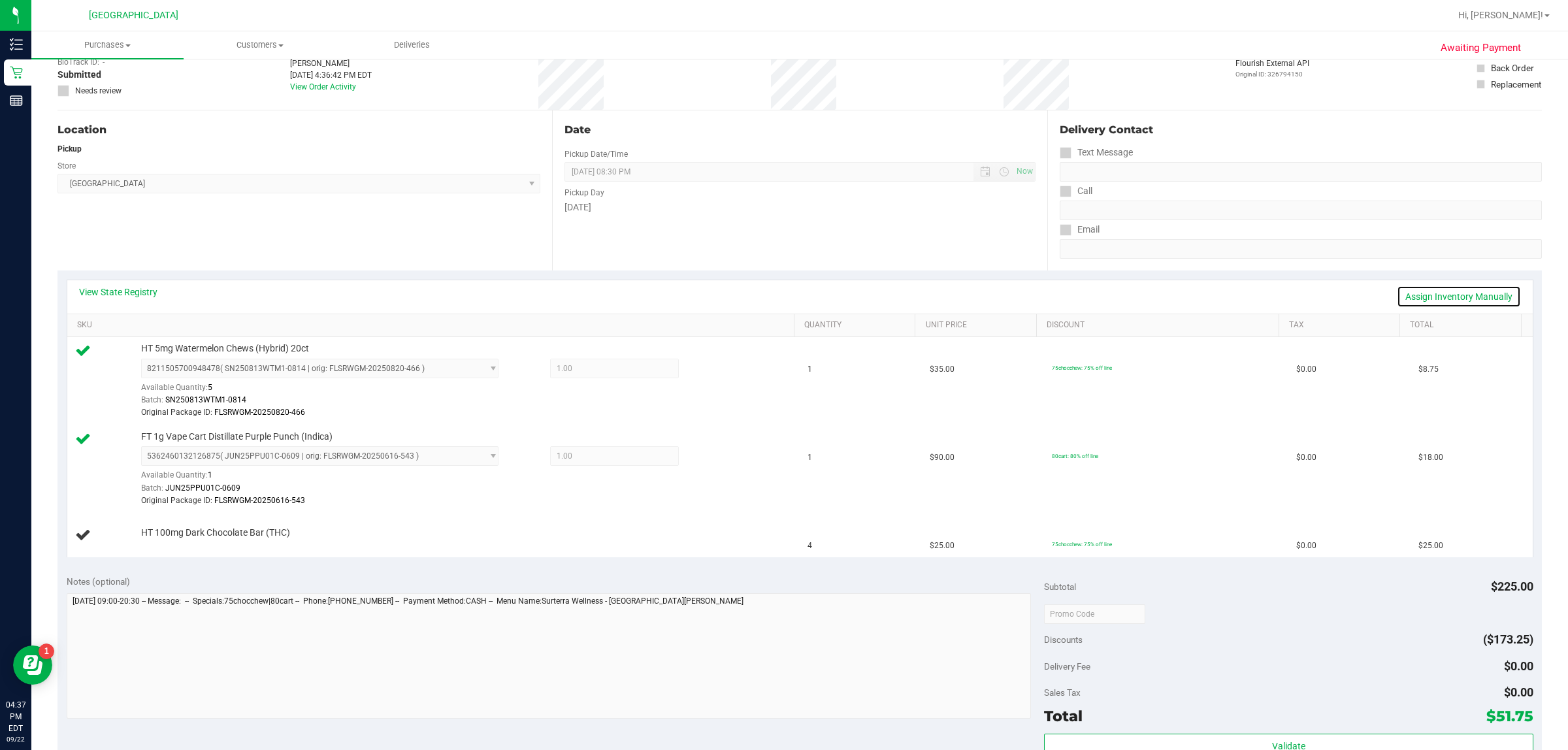
click at [1450, 294] on link "Assign Inventory Manually" at bounding box center [1458, 297] width 124 height 22
click at [177, 546] on link "Add Package" at bounding box center [165, 541] width 47 height 9
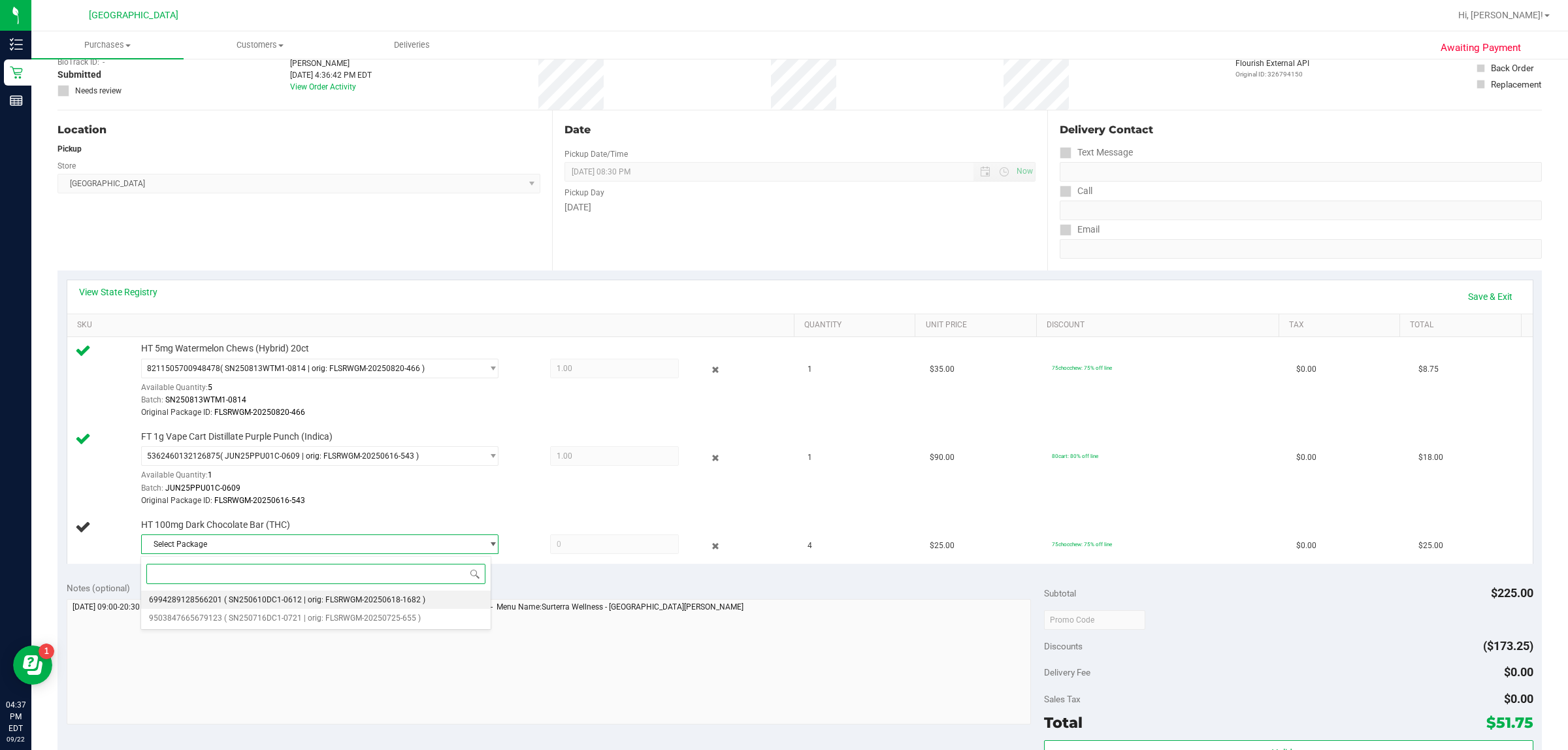
click at [242, 606] on li "6994289128566201 ( SN250610DC1-0612 | orig: FLSRWGM-20250618-1682 )" at bounding box center [316, 599] width 350 height 18
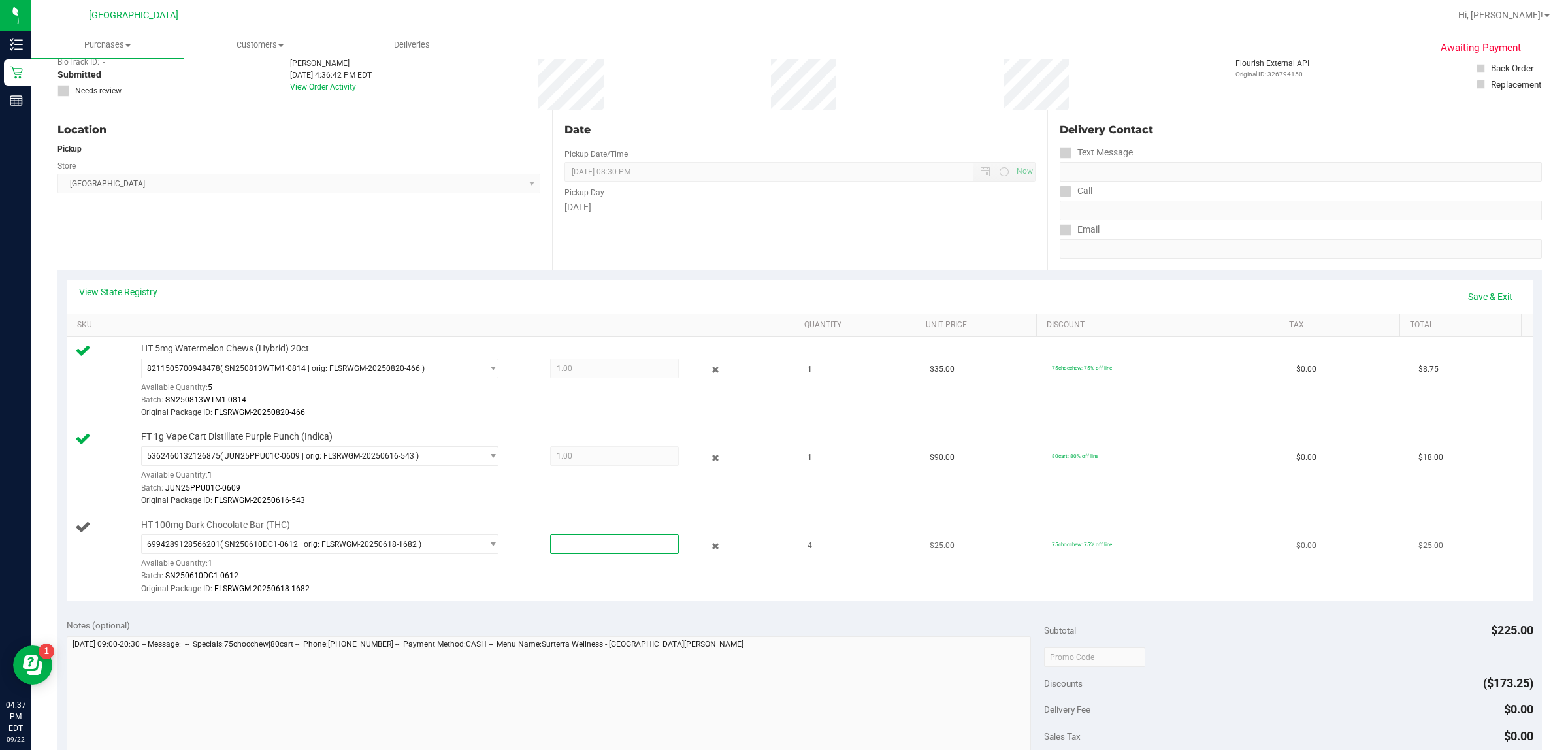
click at [596, 543] on span at bounding box center [615, 544] width 129 height 19
type input "1"
type input "1.0000"
click at [547, 596] on div at bounding box center [463, 595] width 645 height 1
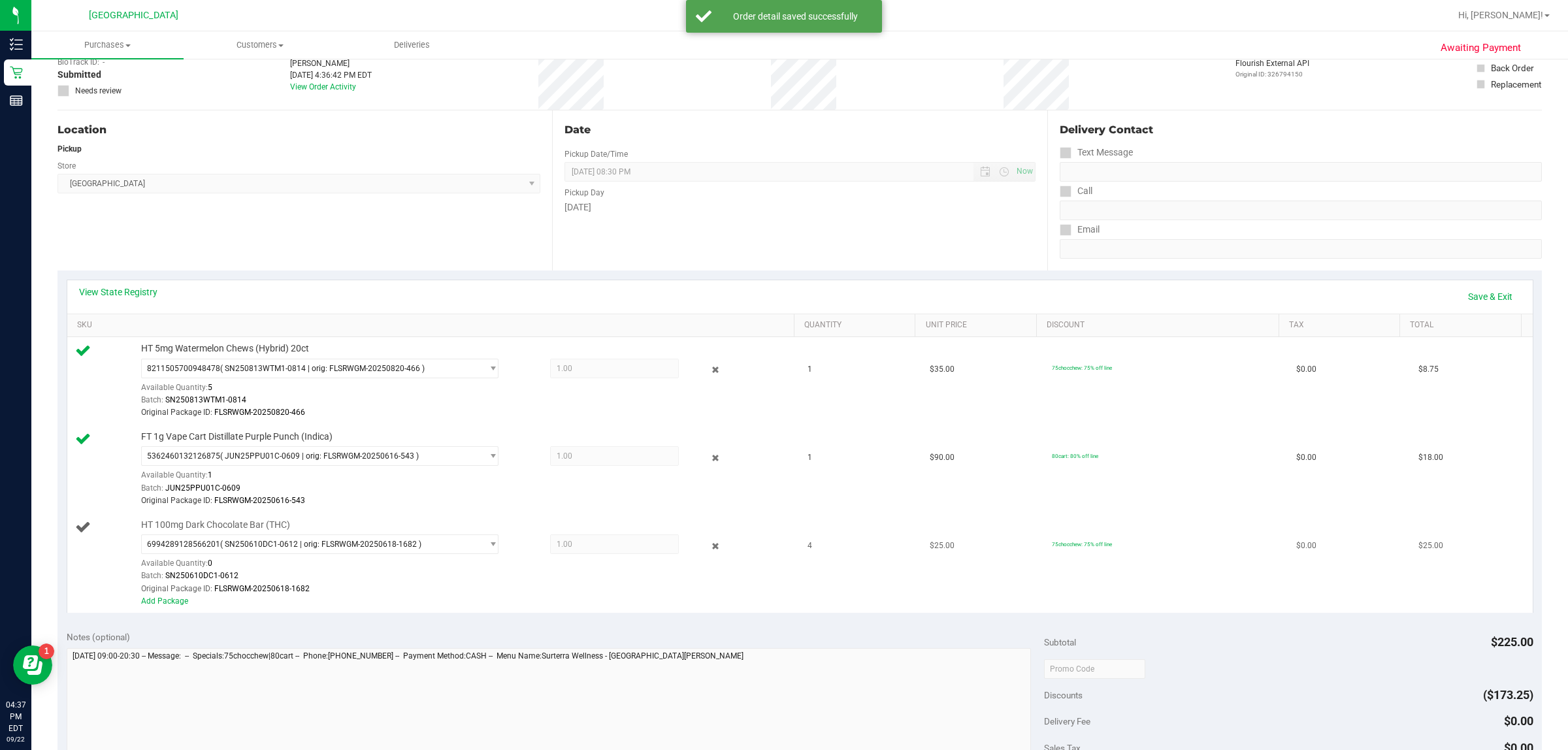
click at [172, 608] on div "Add Package" at bounding box center [463, 601] width 645 height 12
click at [168, 604] on link "Add Package" at bounding box center [165, 601] width 47 height 9
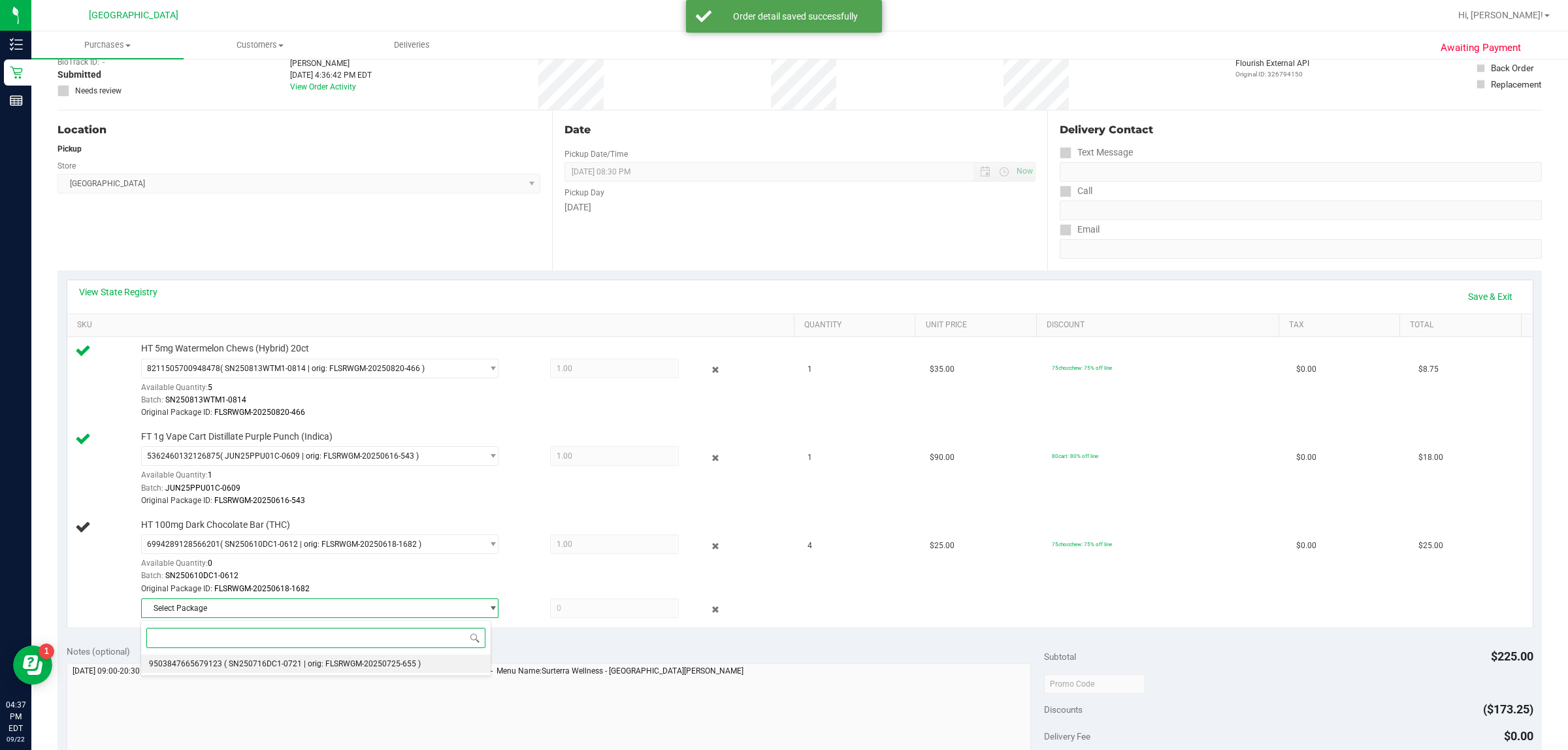
click at [273, 660] on span "( SN250716DC1-0721 | orig: FLSRWGM-20250725-655 )" at bounding box center [322, 663] width 197 height 9
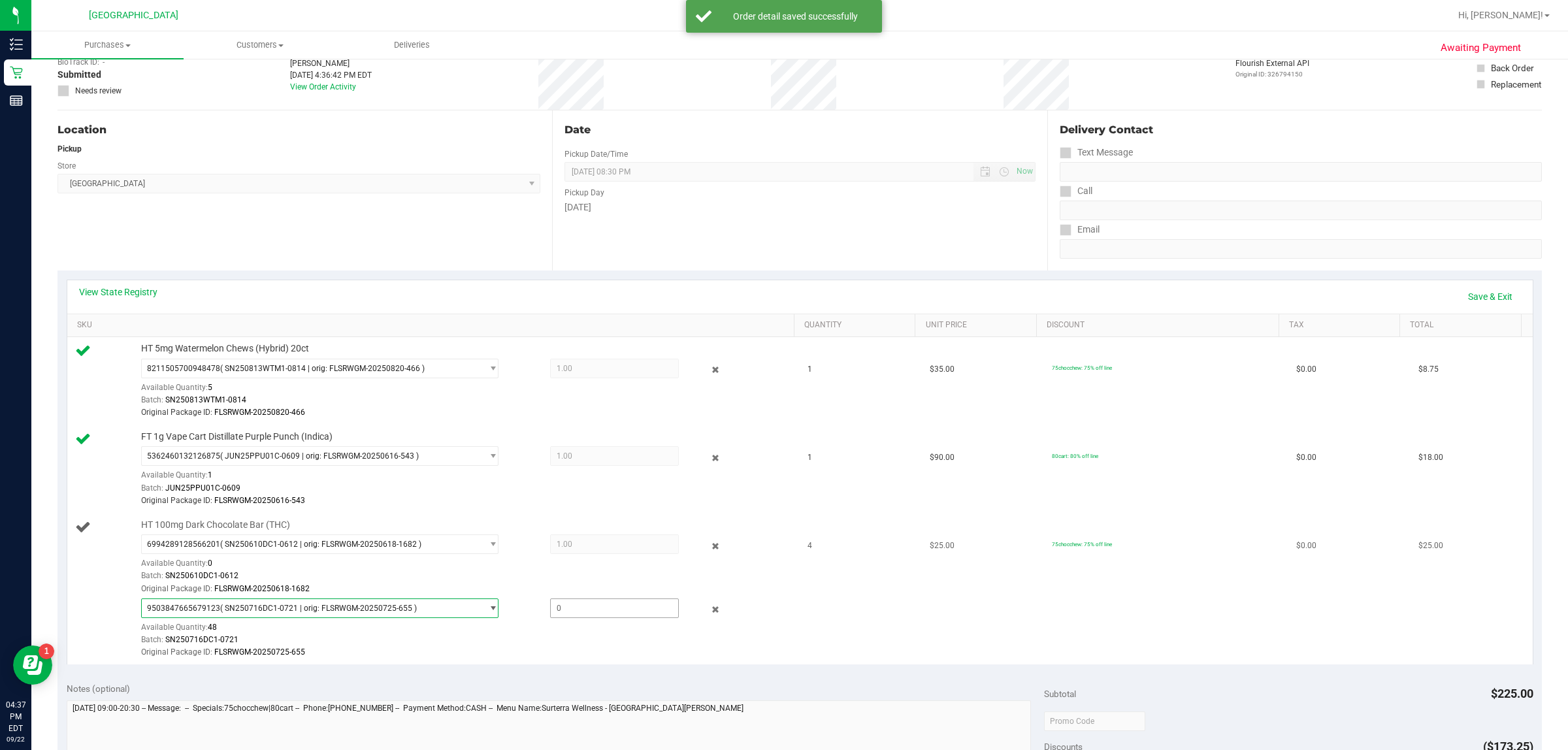
click at [609, 608] on span at bounding box center [615, 608] width 129 height 19
type input "3"
type input "3.0000"
click at [586, 664] on td "HT 100mg Dark Chocolate Bar (THC) 6994289128566201 ( SN250610DC1-0612 | orig: F…" at bounding box center [433, 588] width 733 height 151
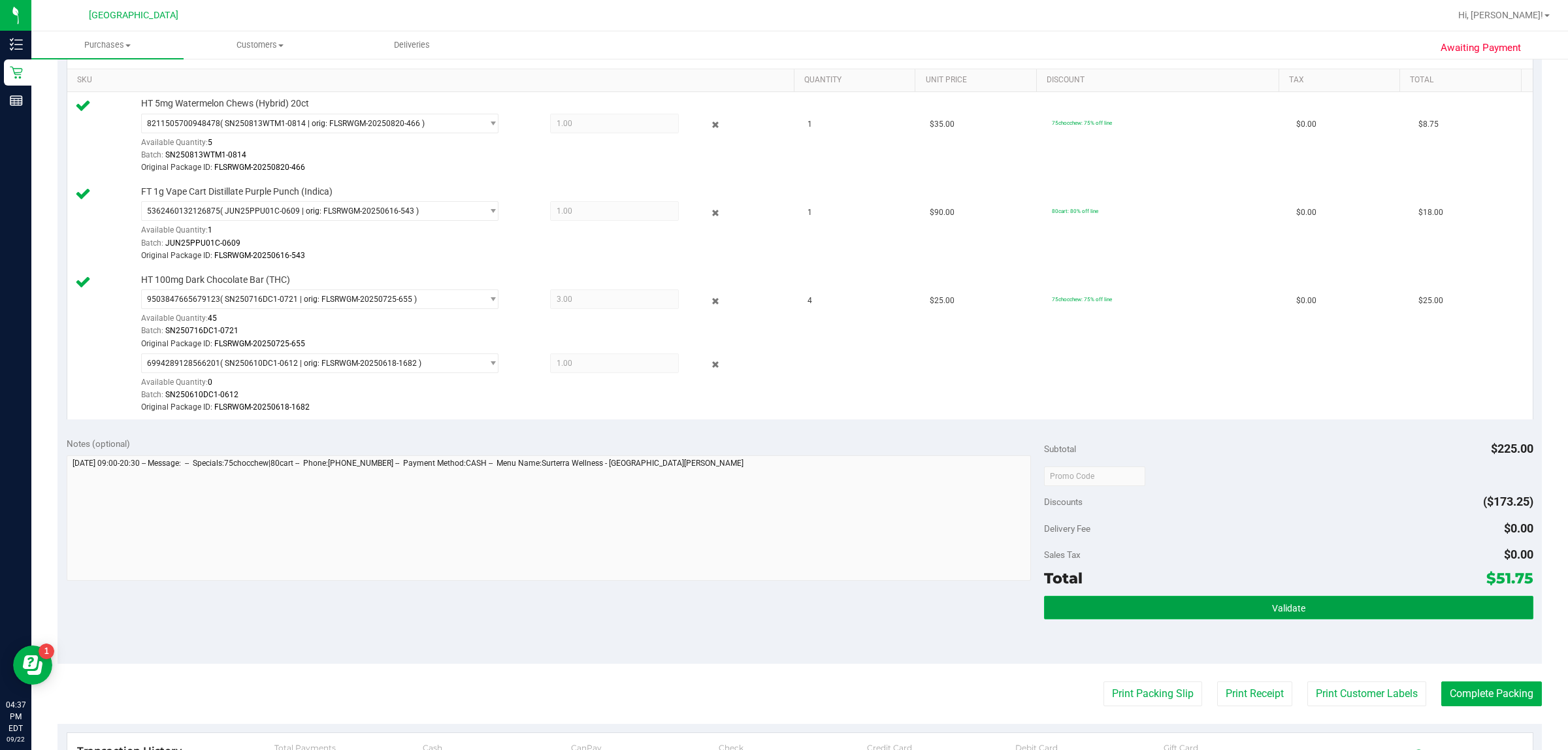
click at [1167, 612] on button "Validate" at bounding box center [1288, 608] width 489 height 24
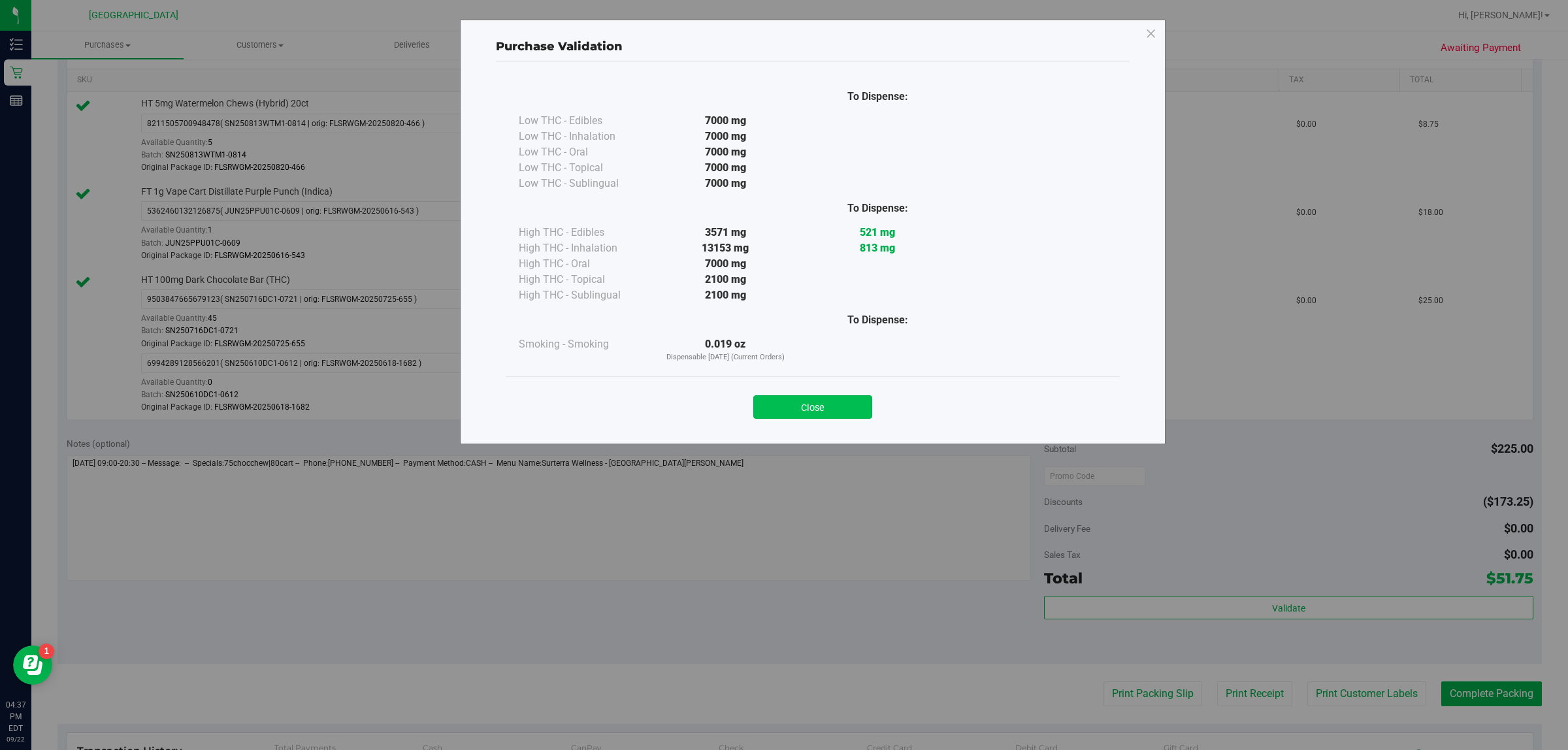
click at [833, 413] on button "Close" at bounding box center [812, 407] width 119 height 24
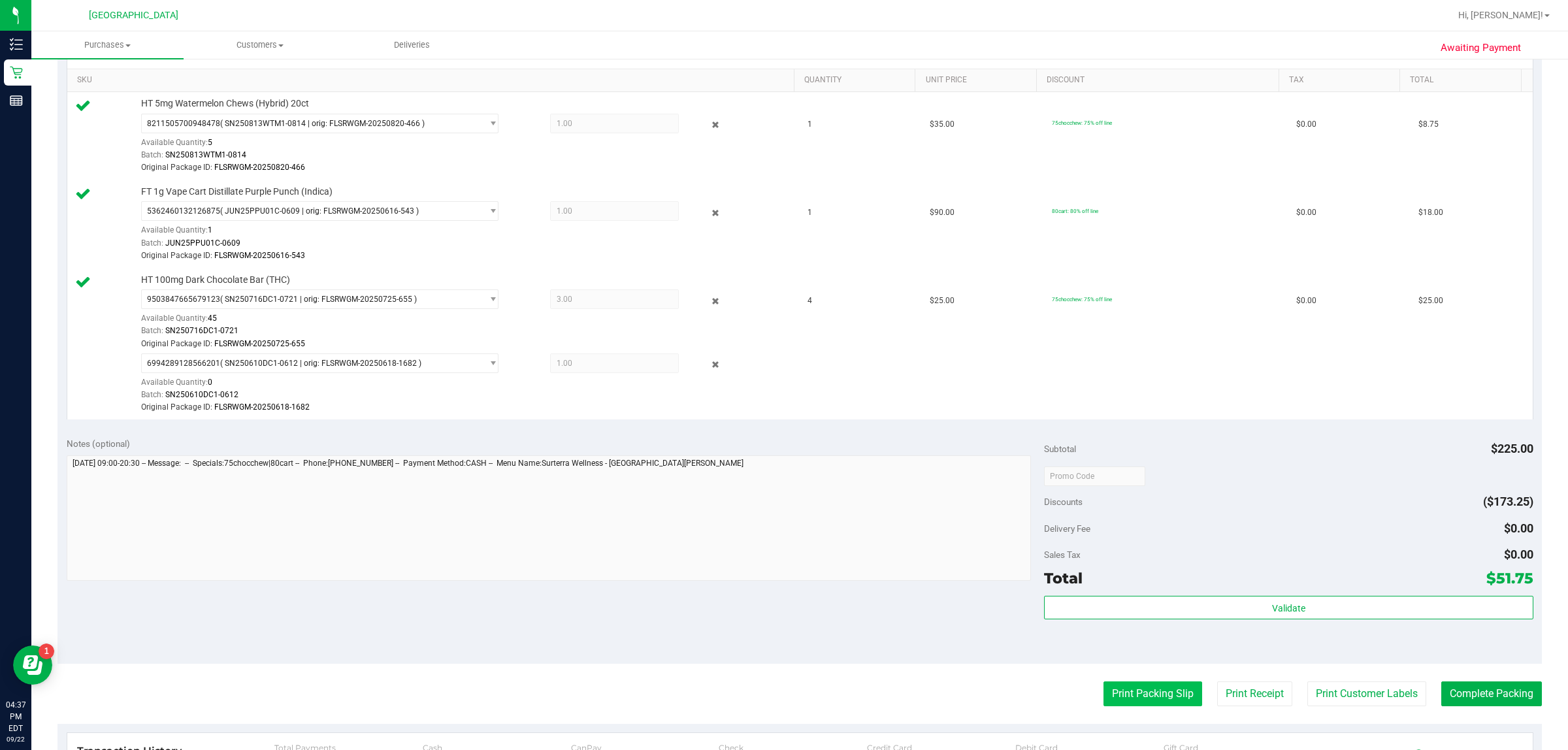
click at [1160, 689] on button "Print Packing Slip" at bounding box center [1153, 694] width 99 height 25
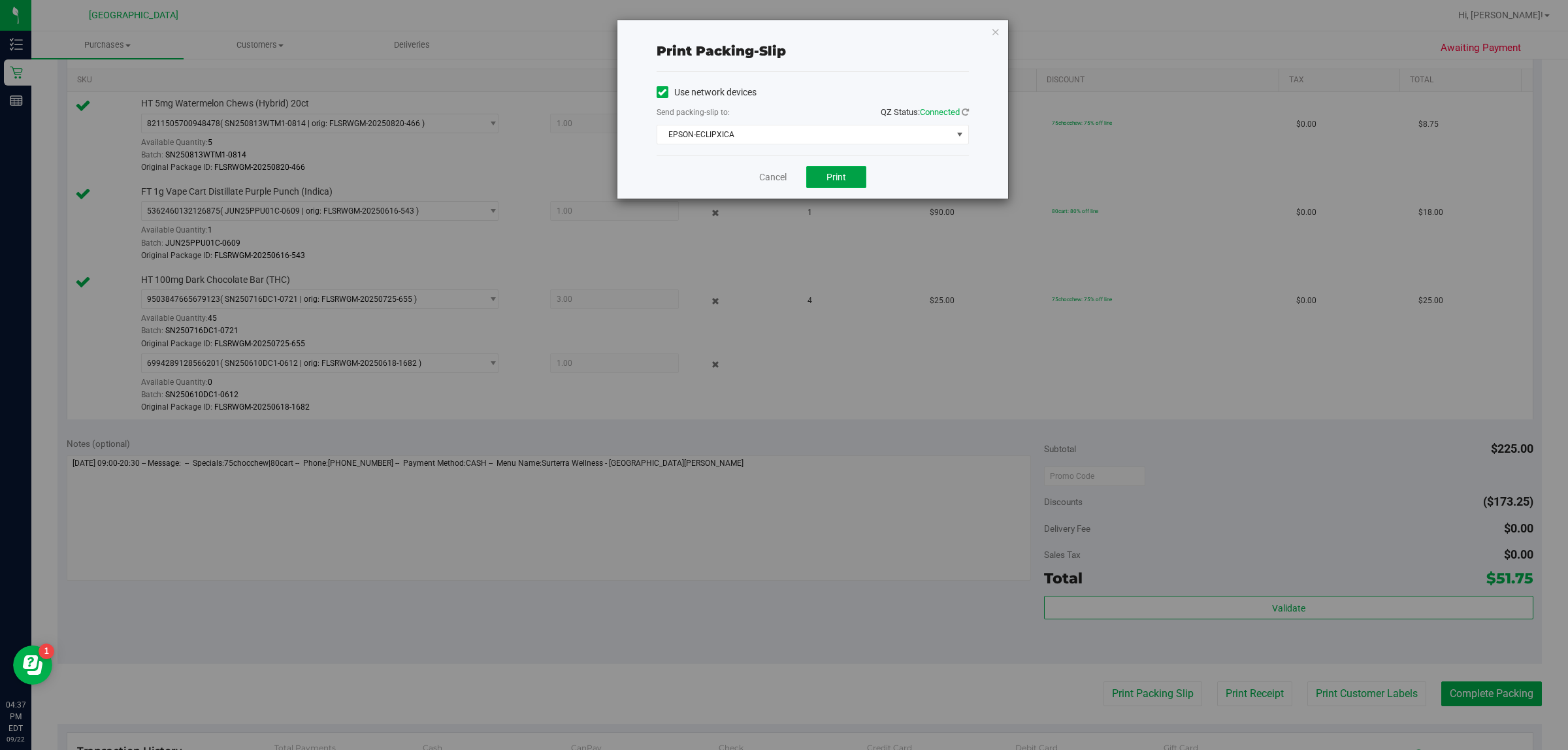
click at [853, 180] on button "Print" at bounding box center [836, 177] width 60 height 22
click at [772, 177] on link "Cancel" at bounding box center [773, 178] width 28 height 14
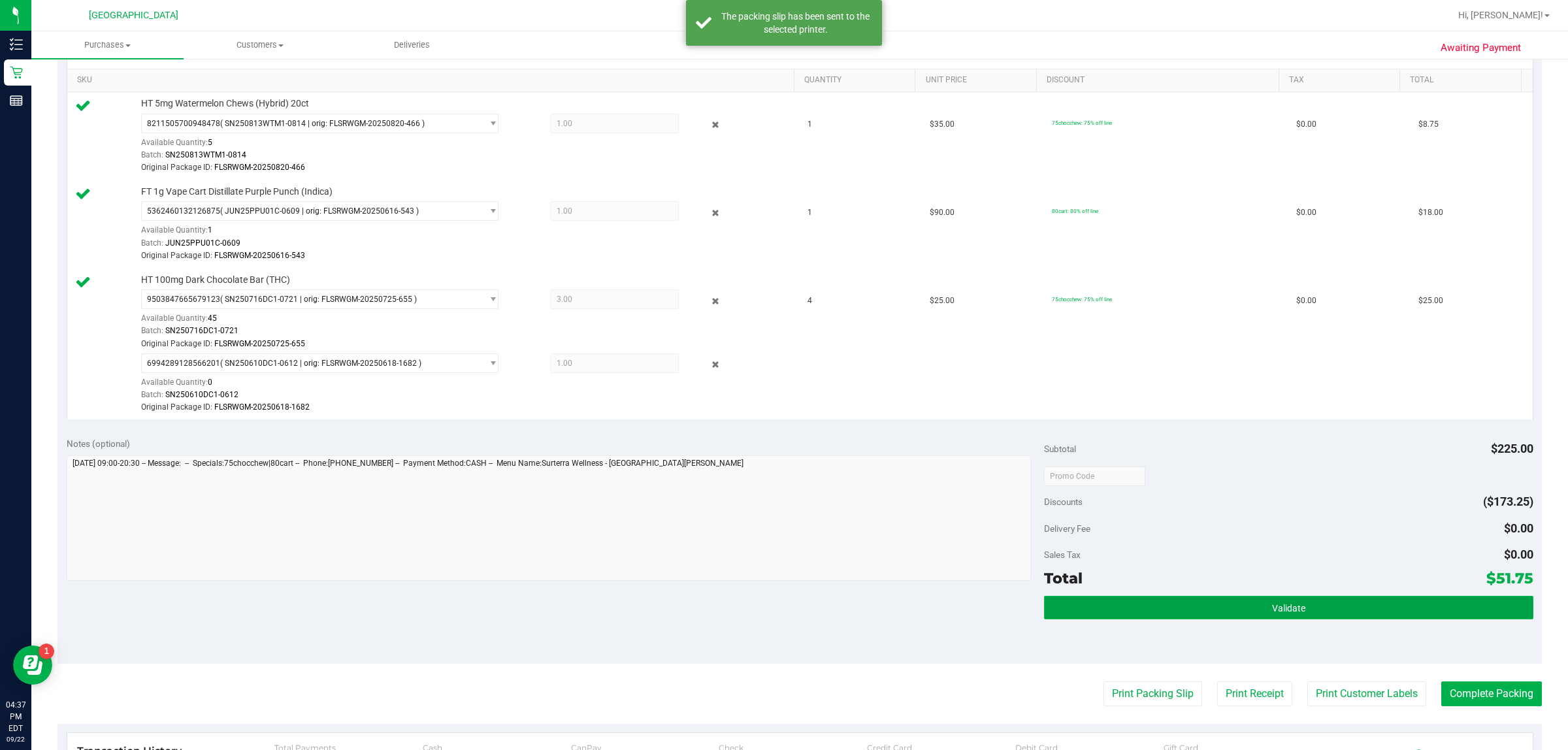
click at [1099, 601] on button "Validate" at bounding box center [1288, 608] width 489 height 24
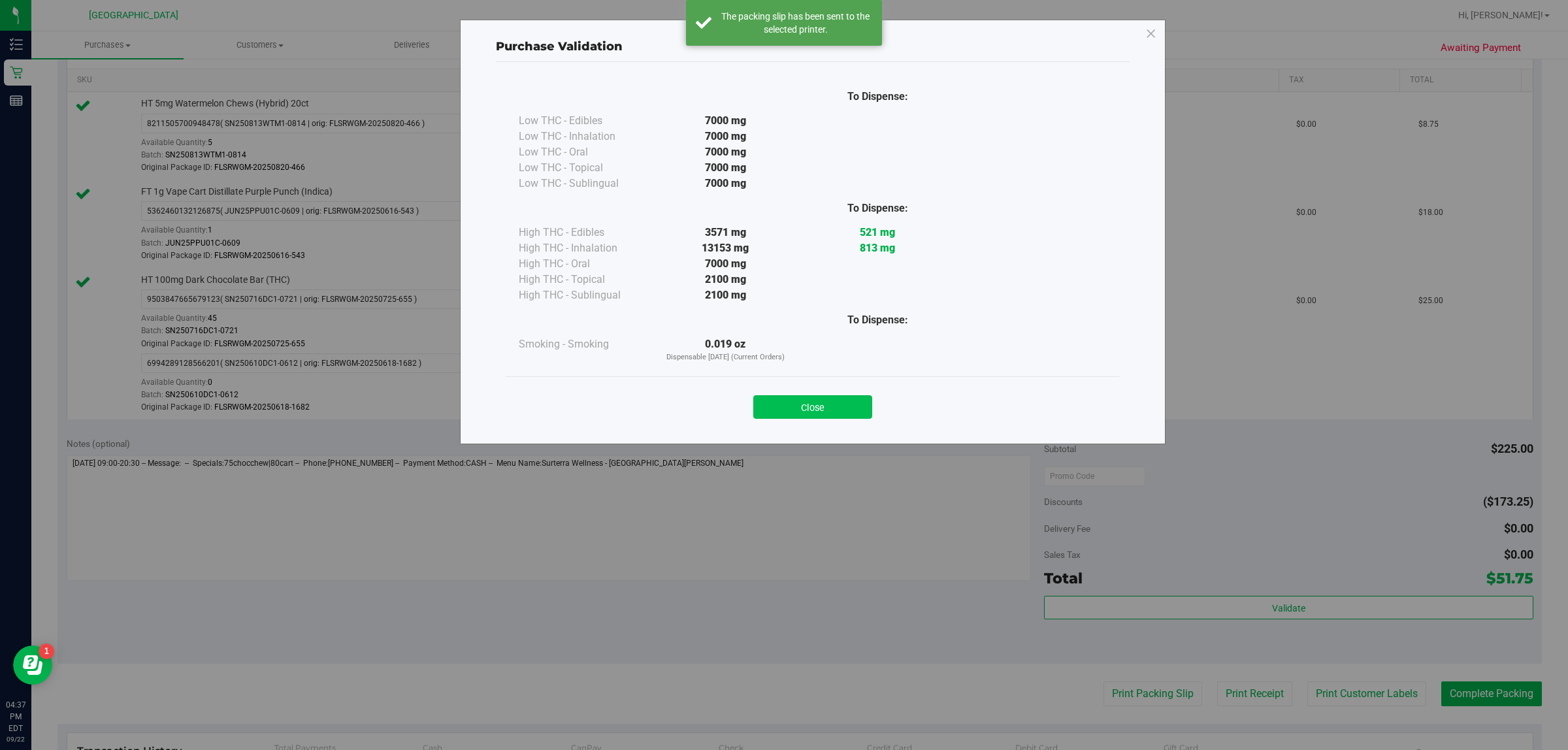
click at [808, 400] on button "Close" at bounding box center [812, 407] width 119 height 24
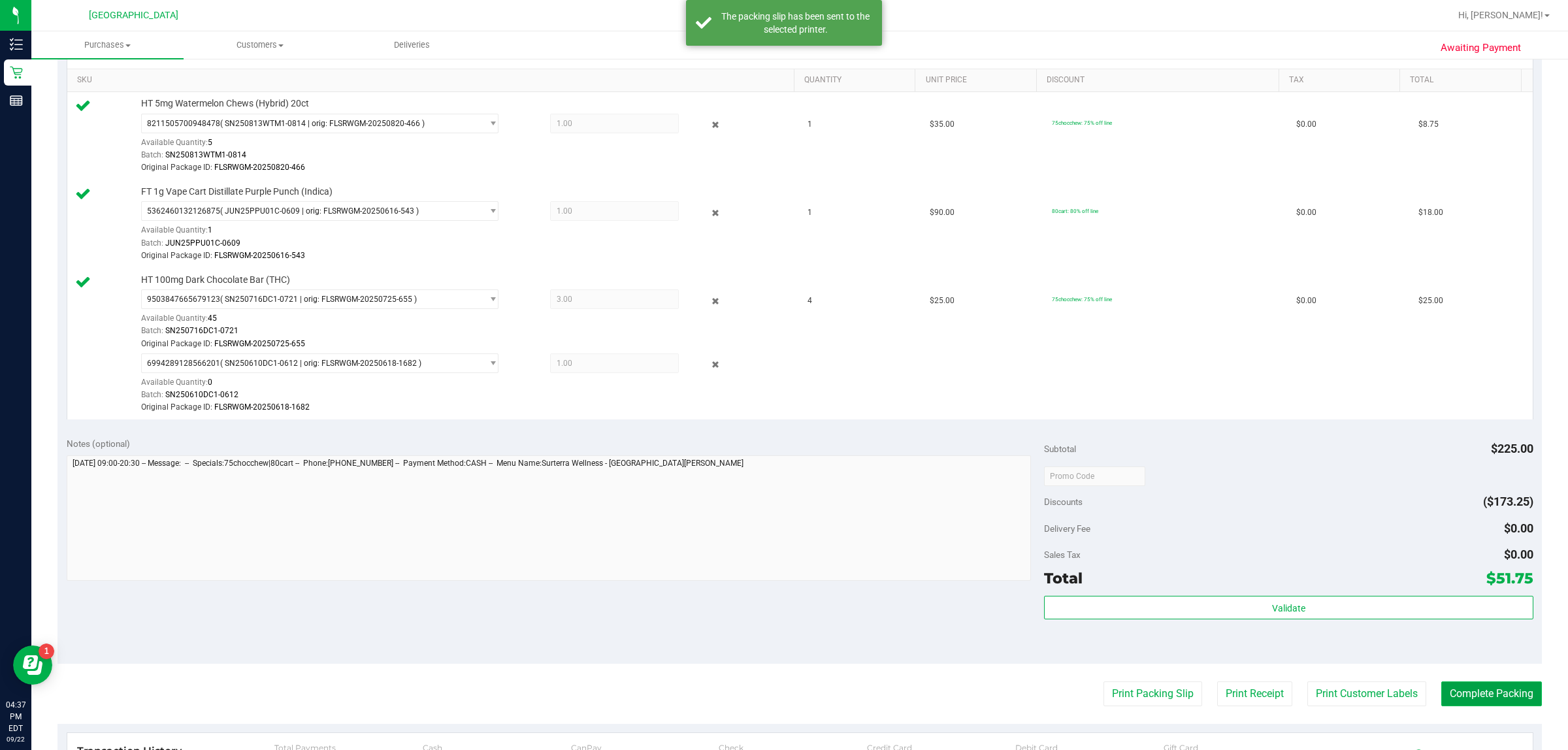
click at [1450, 694] on button "Complete Packing" at bounding box center [1491, 694] width 101 height 25
